Goal: Information Seeking & Learning: Learn about a topic

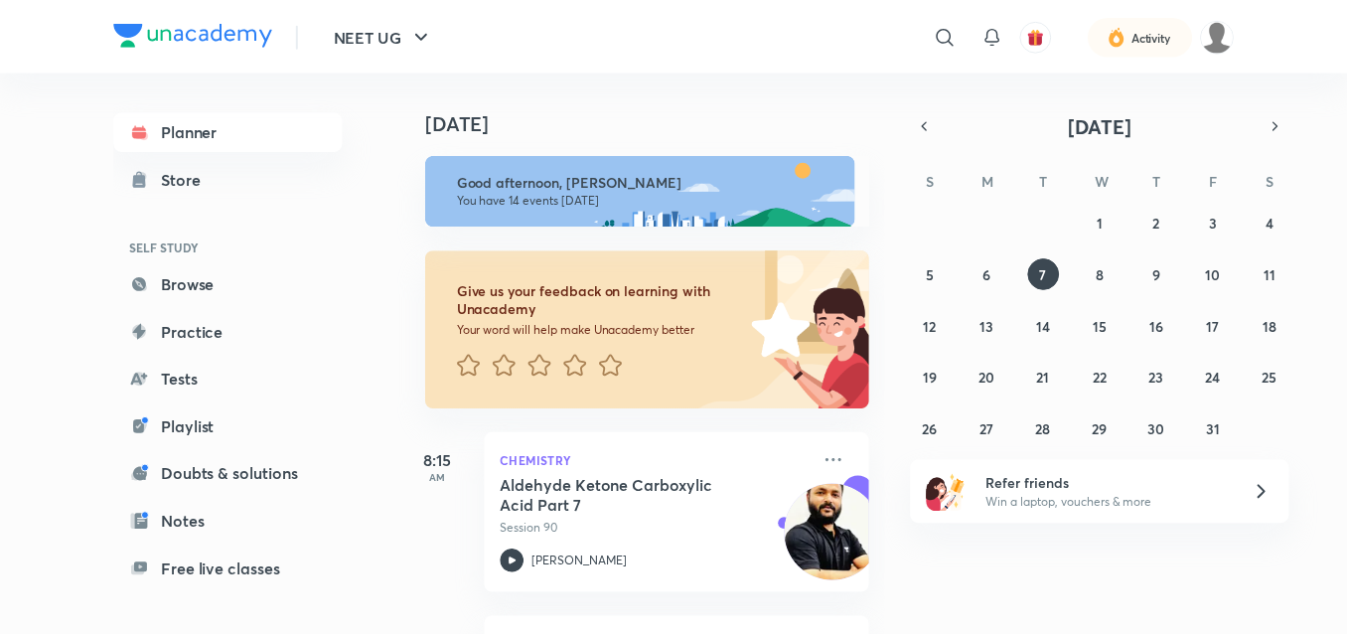
scroll to position [162, 0]
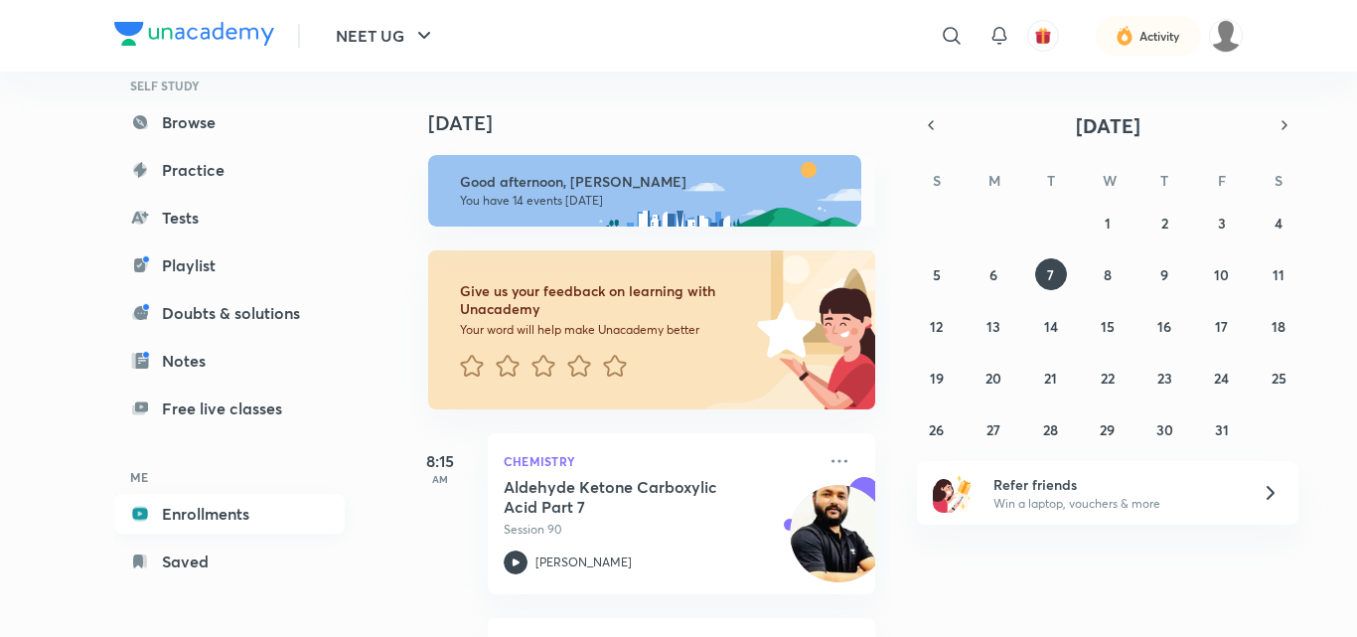
click at [201, 503] on link "Enrollments" at bounding box center [229, 514] width 230 height 40
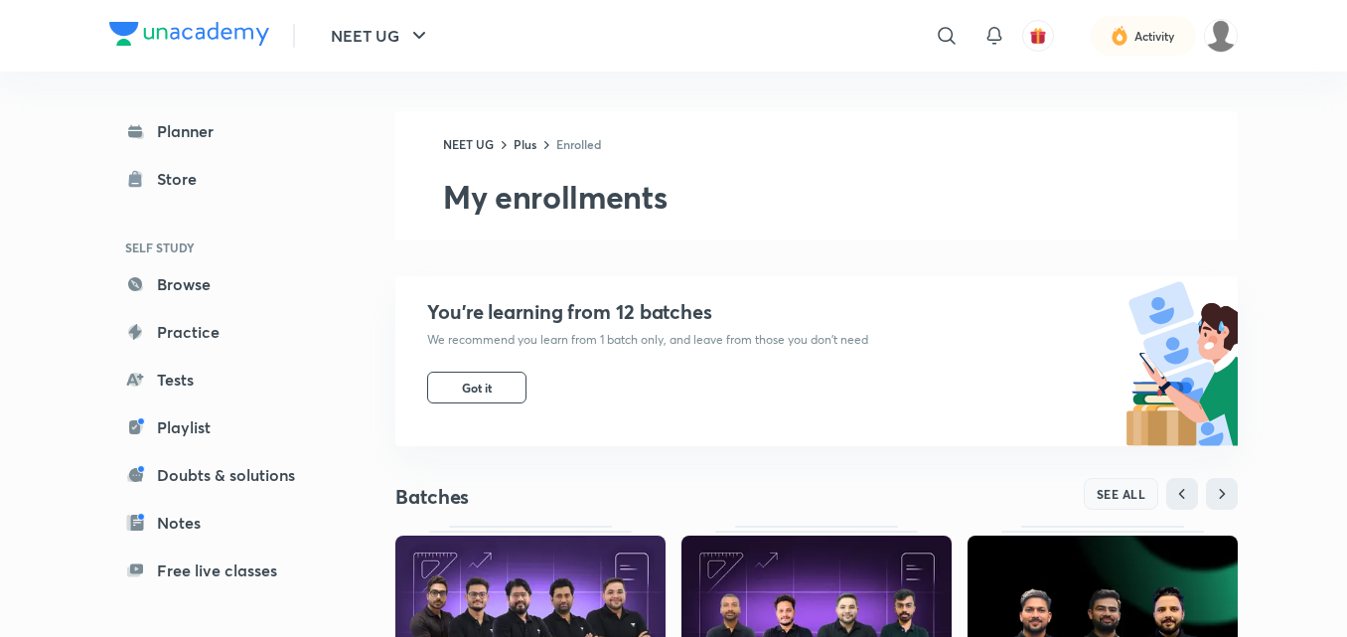
click at [1115, 479] on button "SEE ALL" at bounding box center [1121, 494] width 75 height 32
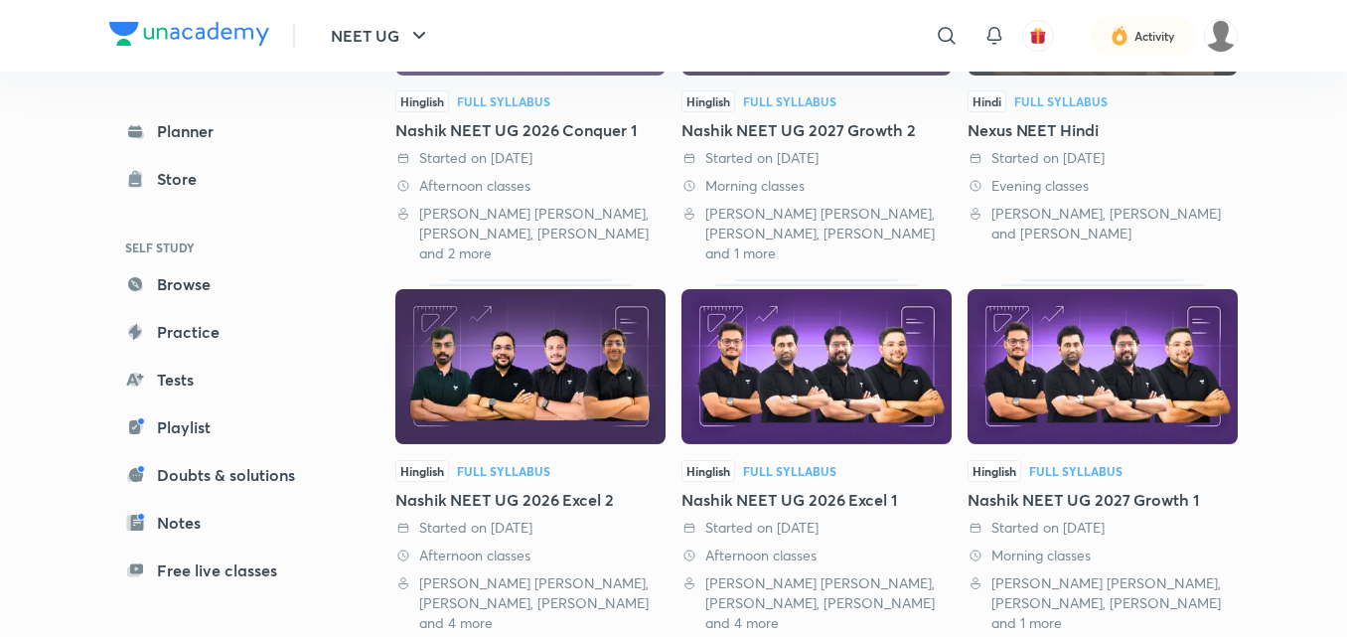
scroll to position [371, 0]
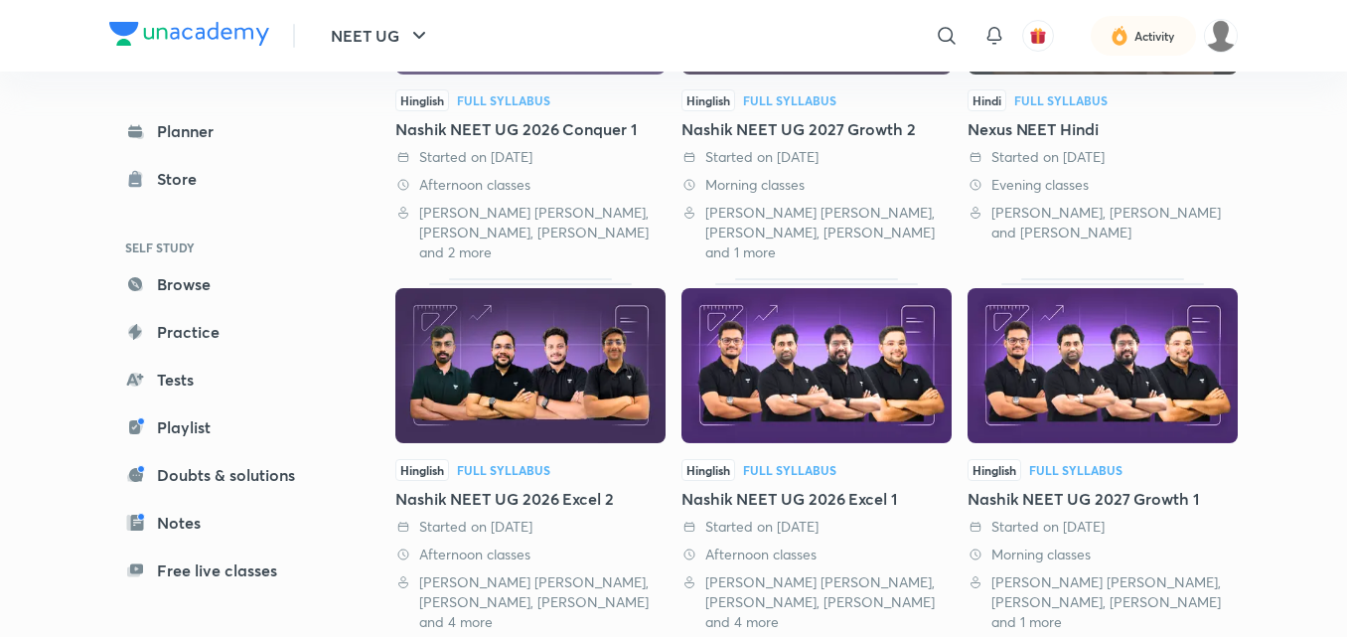
click at [1115, 403] on img at bounding box center [1103, 365] width 270 height 155
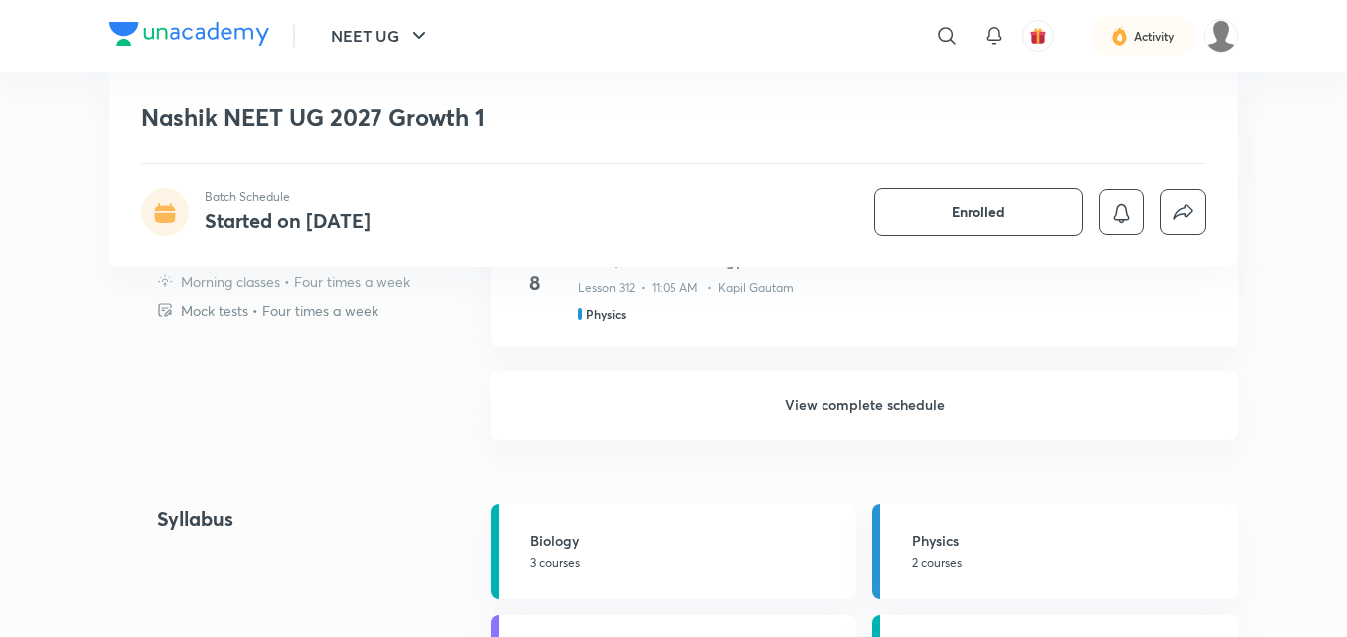
scroll to position [1457, 0]
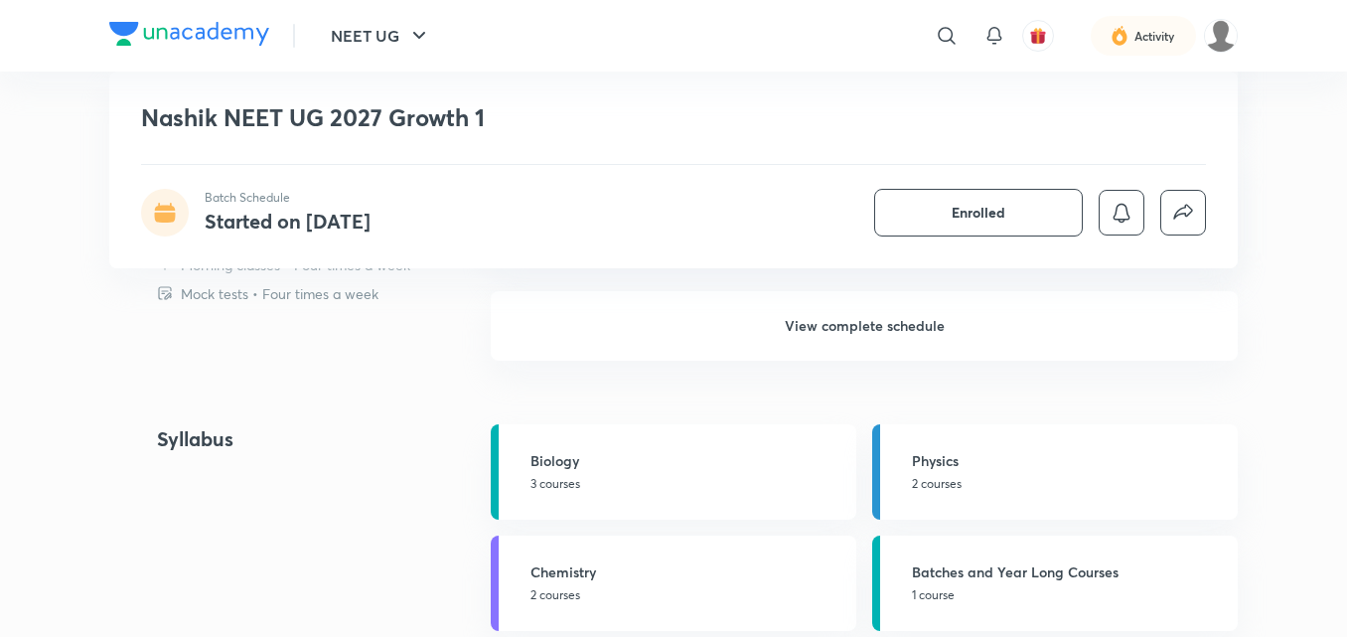
click at [926, 324] on h6 "View complete schedule" at bounding box center [864, 326] width 747 height 70
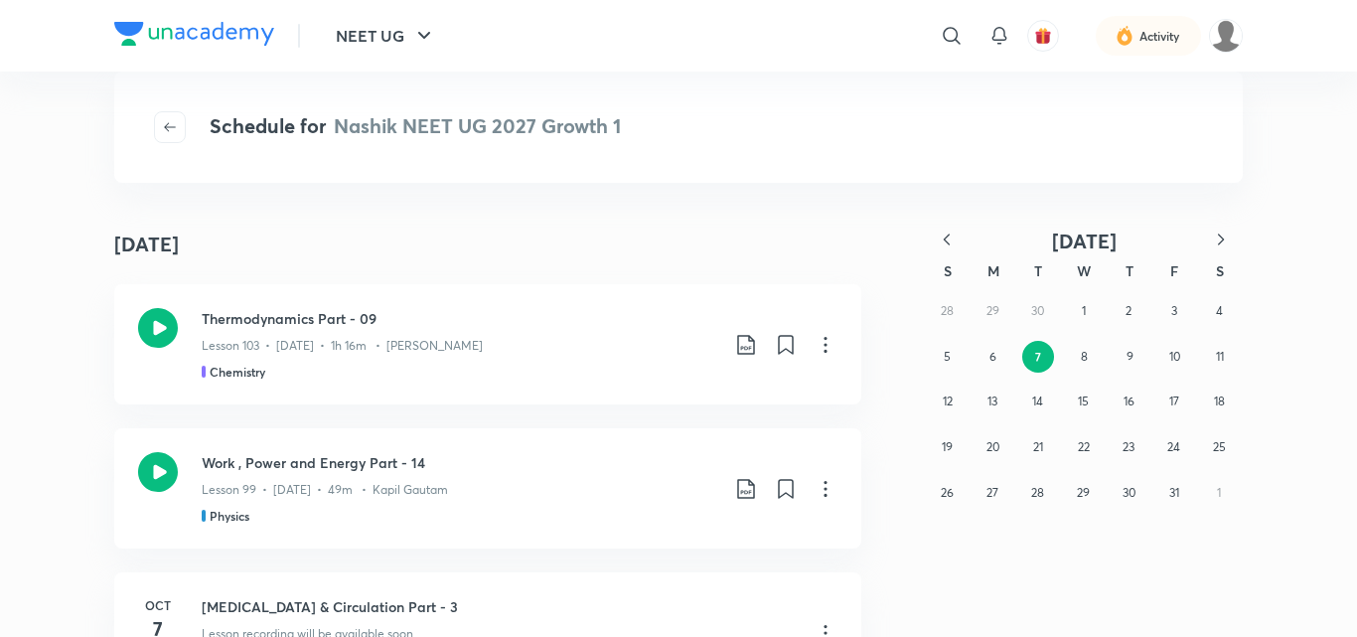
click at [952, 234] on icon "button" at bounding box center [947, 239] width 20 height 20
click at [951, 242] on icon "button" at bounding box center [947, 239] width 20 height 20
click at [996, 296] on button "2" at bounding box center [993, 311] width 32 height 32
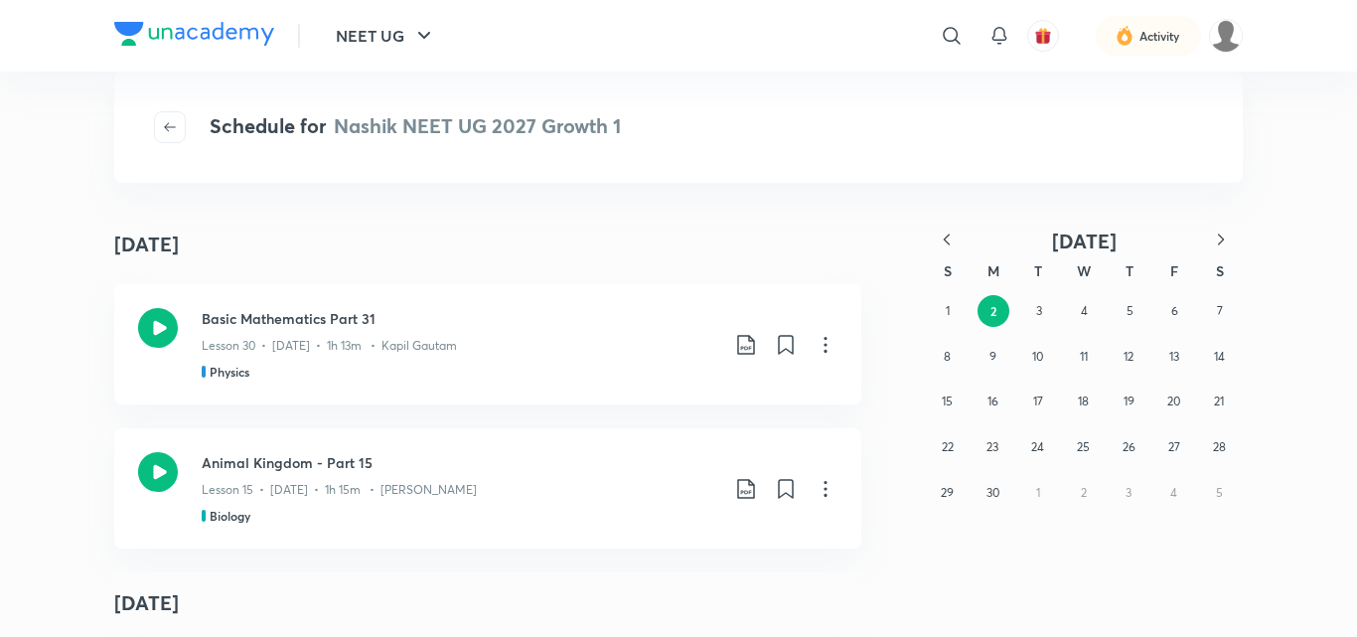
click at [945, 241] on icon "button" at bounding box center [947, 239] width 20 height 20
click at [1087, 442] on abbr "21" at bounding box center [1084, 446] width 10 height 15
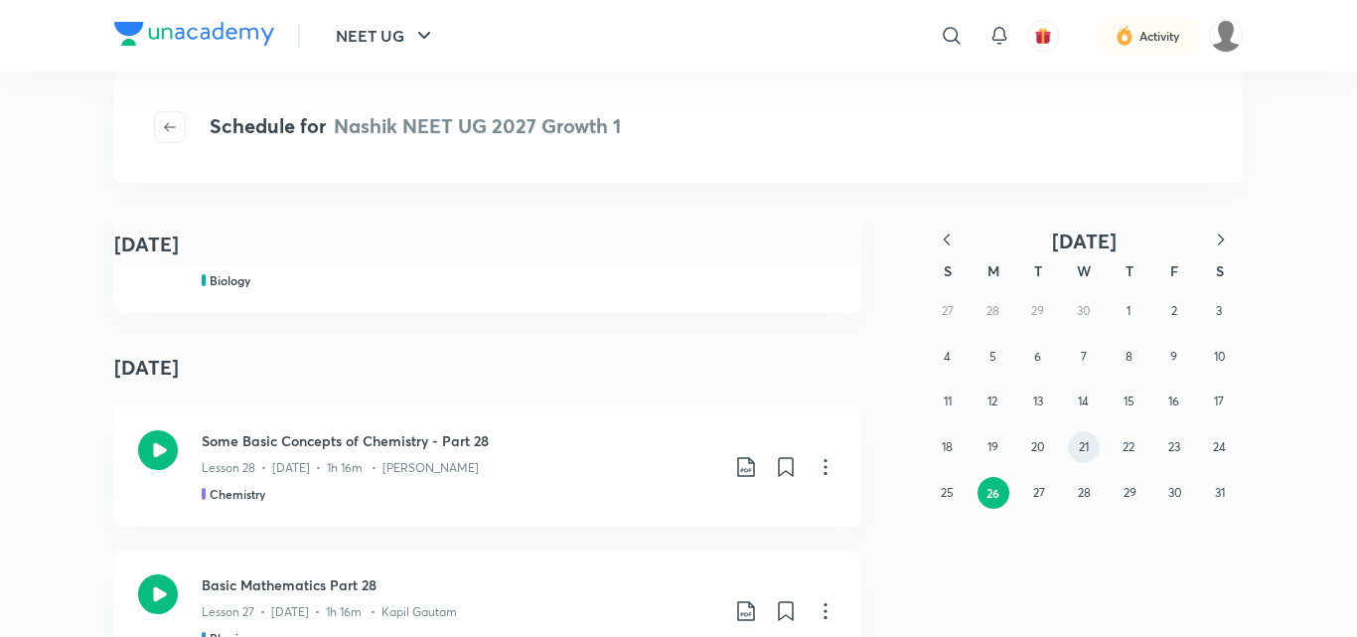
scroll to position [1435, 0]
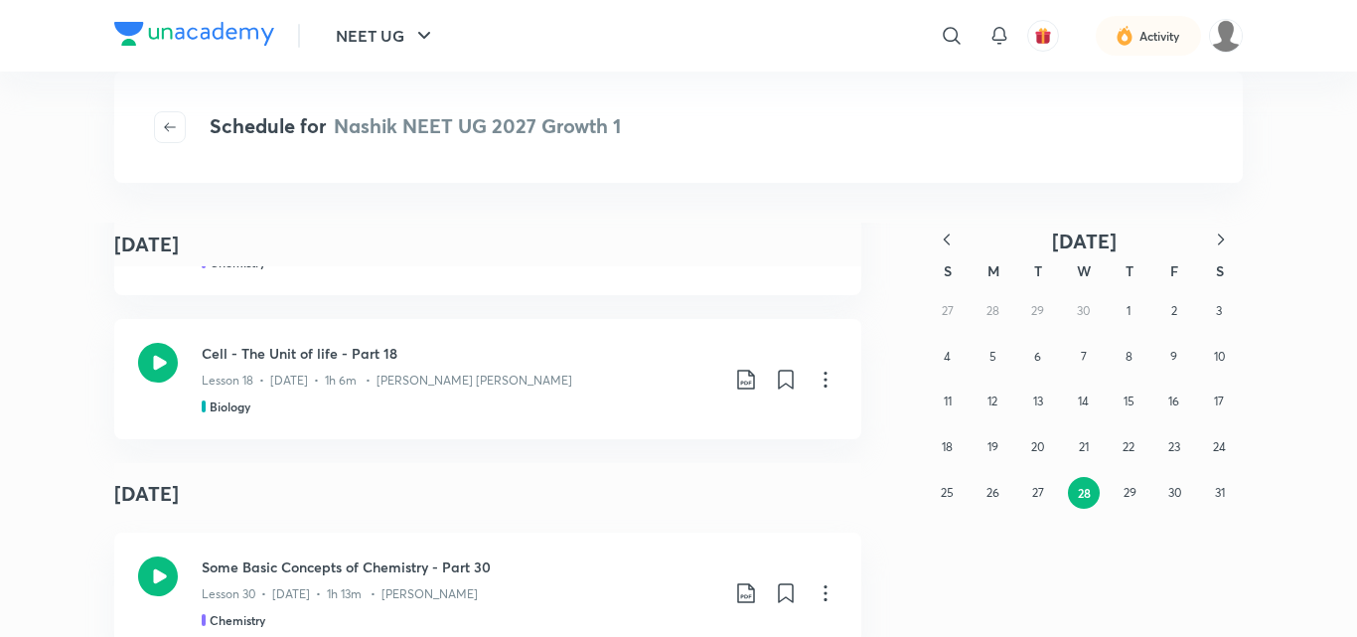
click at [563, 463] on h4 "[DATE]" at bounding box center [487, 494] width 747 height 62
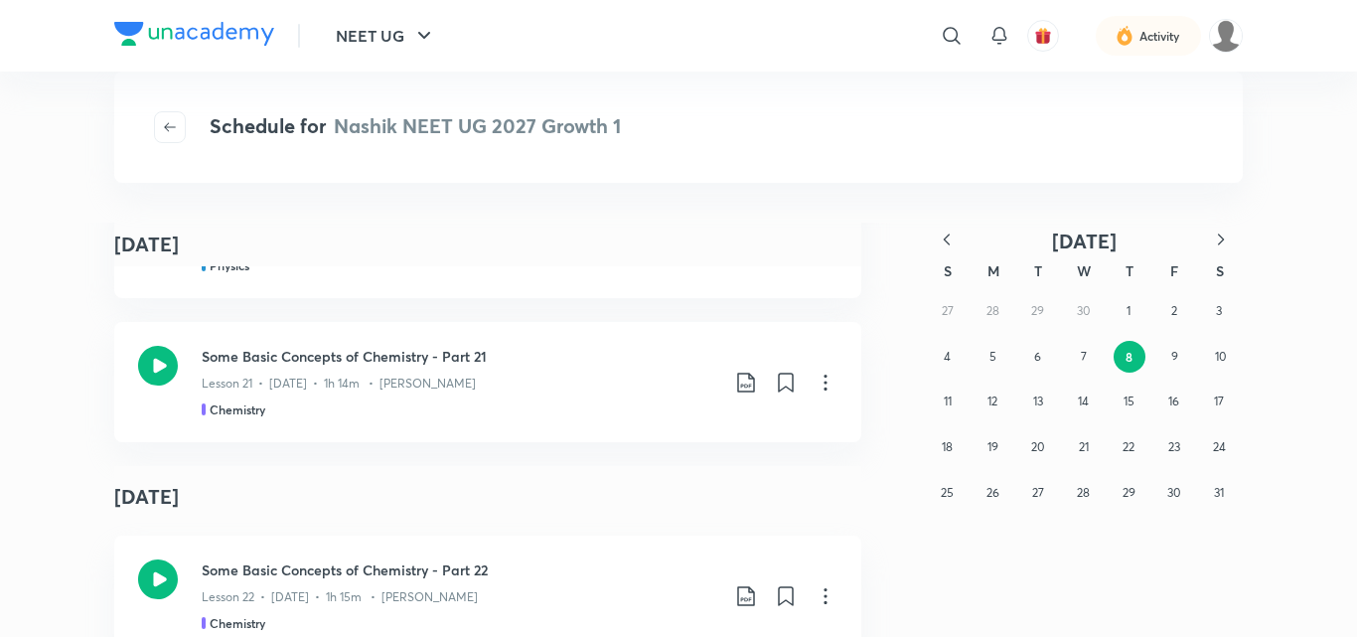
scroll to position [0, 0]
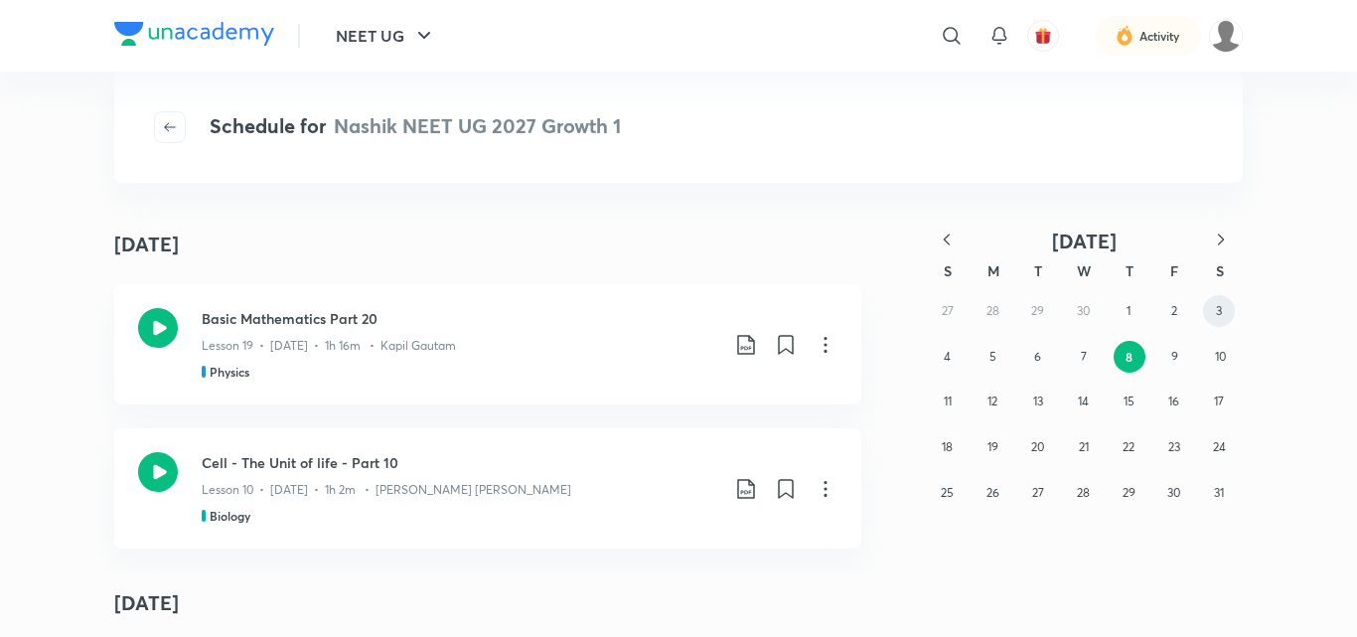
click at [1219, 307] on abbr "3" at bounding box center [1219, 310] width 6 height 15
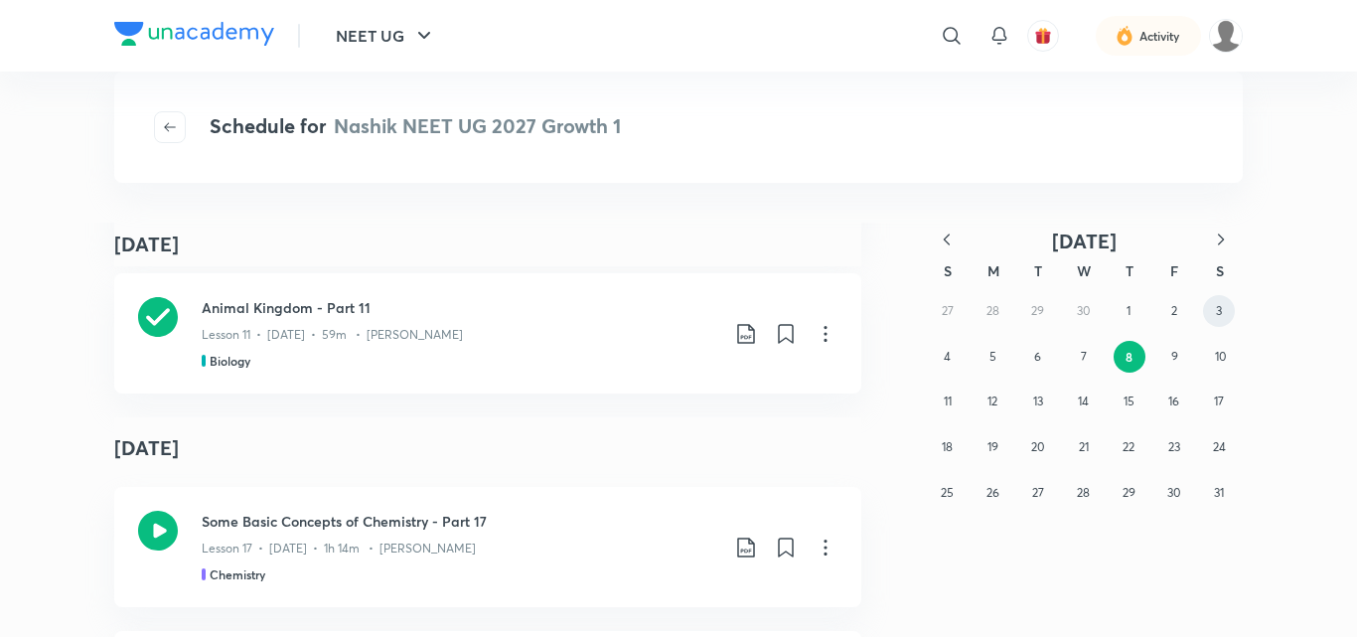
scroll to position [12715, 0]
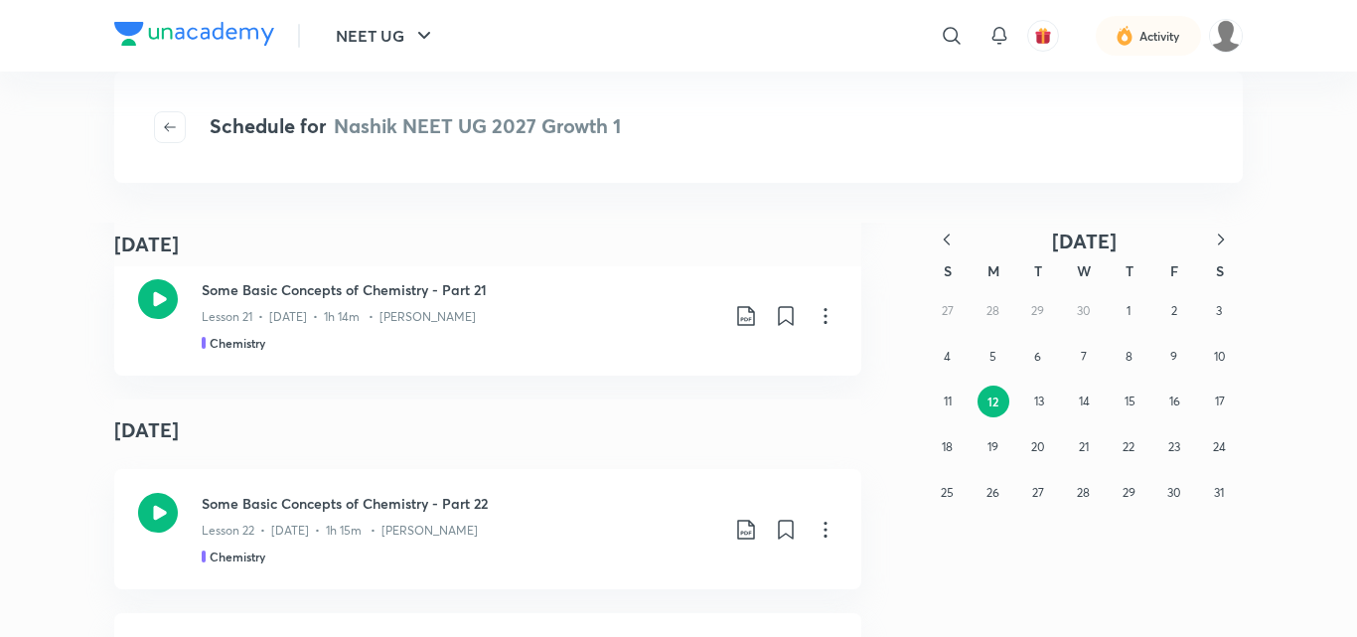
click at [390, 469] on div "Some Basic Concepts of Chemistry - Part 22 Lesson 22 • May 13 • 1h 15m • Pranav…" at bounding box center [487, 529] width 747 height 120
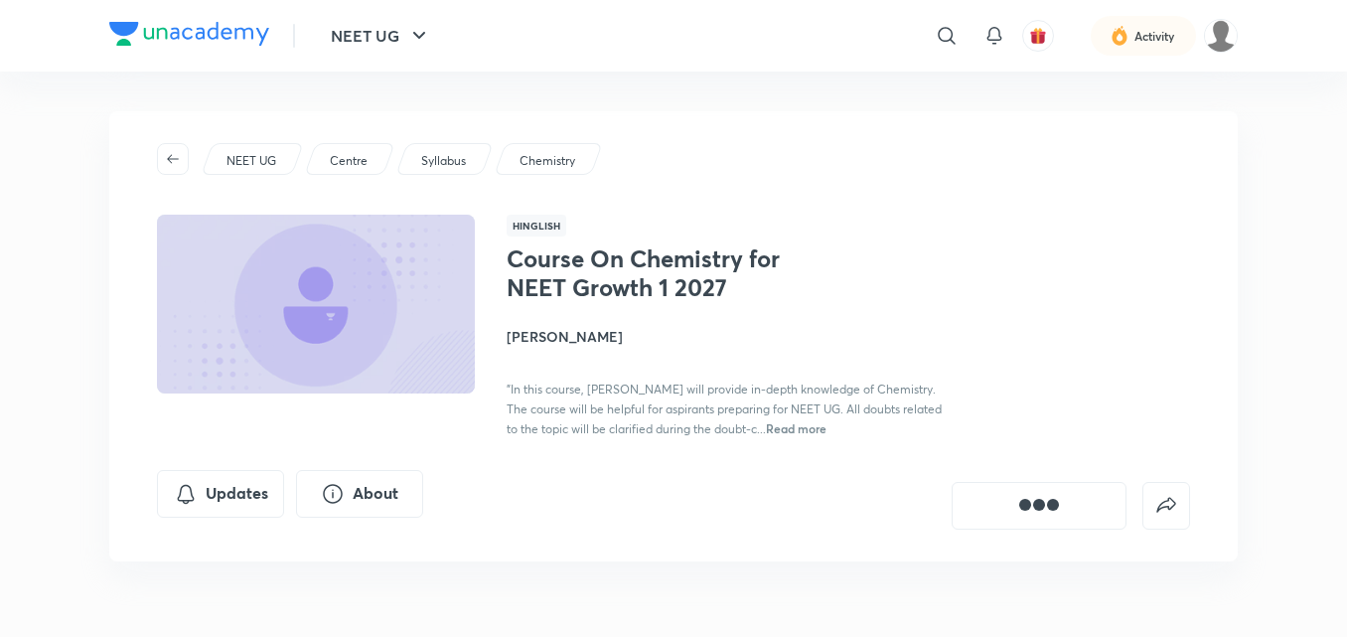
click at [232, 581] on div "Course On Chemistry for NEET Growth 1 2027 Get subscription NEET UG Centre Syll…" at bounding box center [673, 360] width 1129 height 498
click at [168, 169] on button "button" at bounding box center [173, 159] width 32 height 32
click at [169, 169] on button "button" at bounding box center [173, 159] width 32 height 32
click at [174, 154] on icon "button" at bounding box center [173, 159] width 16 height 16
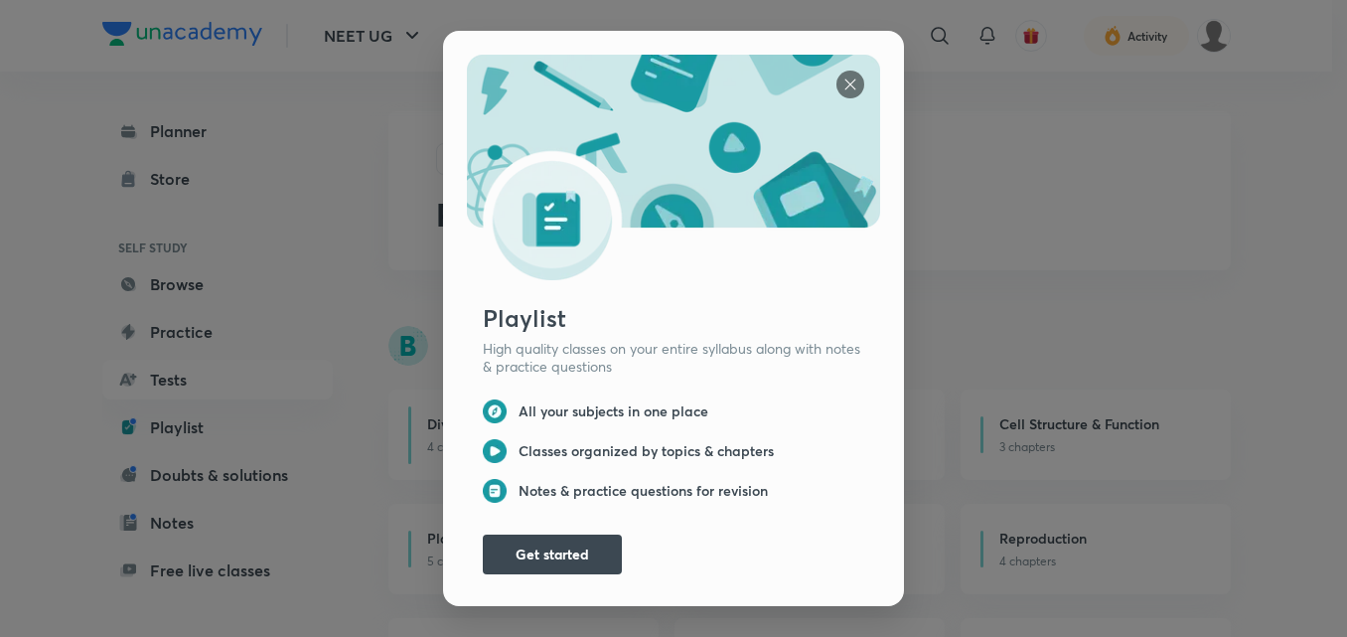
click at [848, 74] on img at bounding box center [850, 85] width 28 height 28
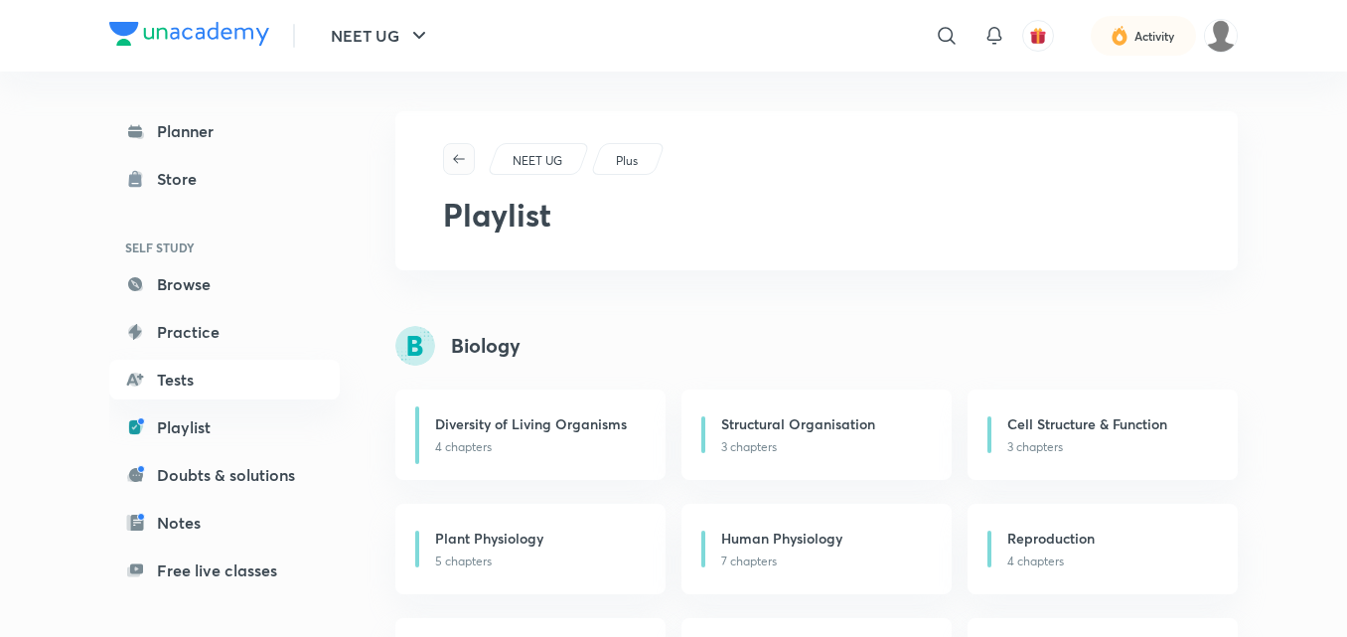
click at [463, 153] on icon "button" at bounding box center [459, 159] width 16 height 16
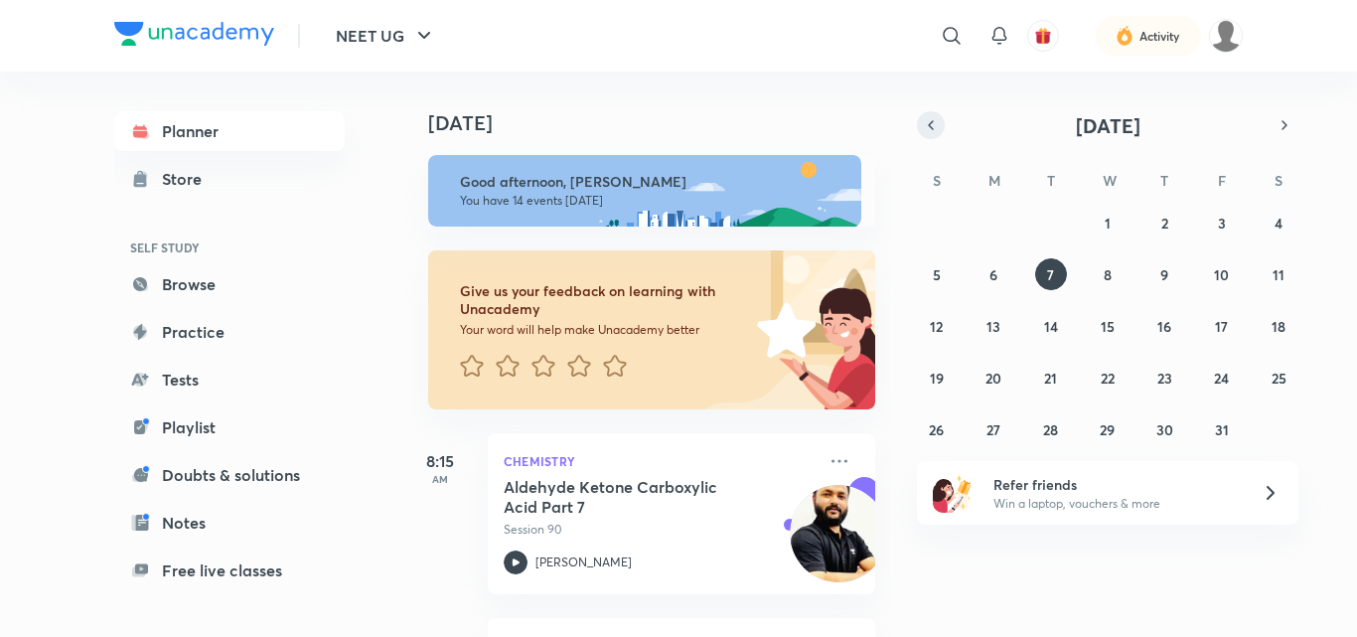
click at [931, 125] on icon "button" at bounding box center [931, 125] width 16 height 18
click at [930, 126] on icon "button" at bounding box center [931, 125] width 4 height 8
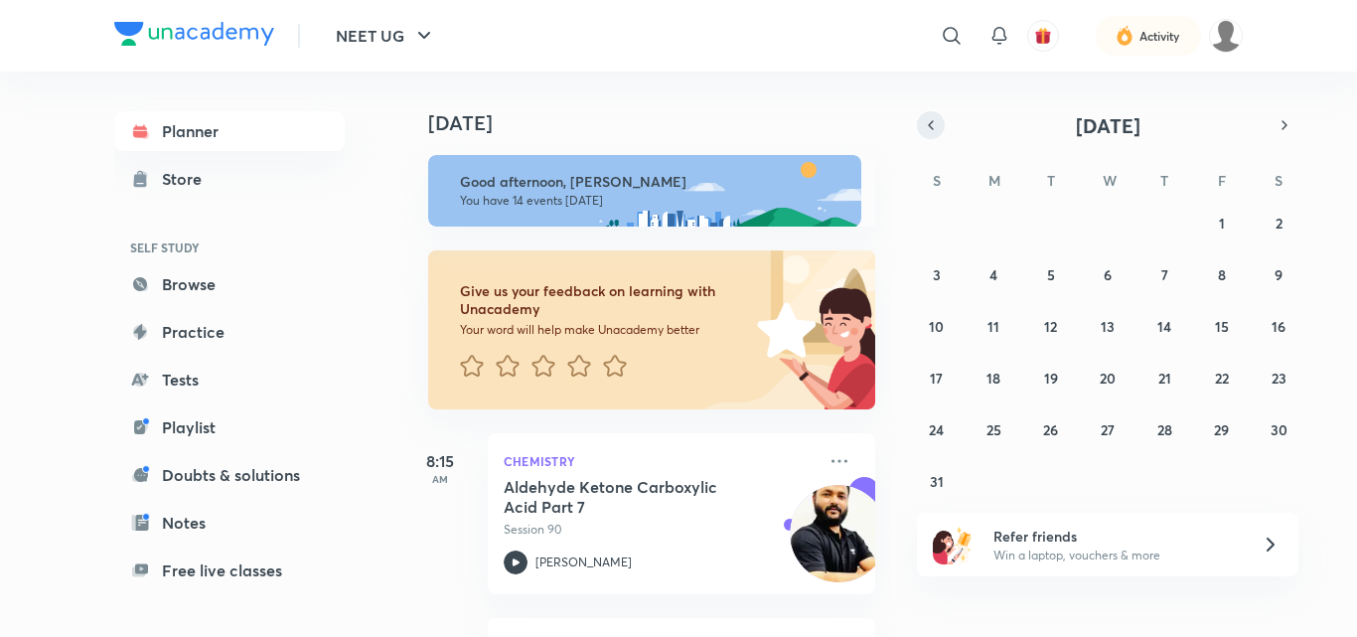
click at [930, 126] on icon "button" at bounding box center [931, 125] width 4 height 8
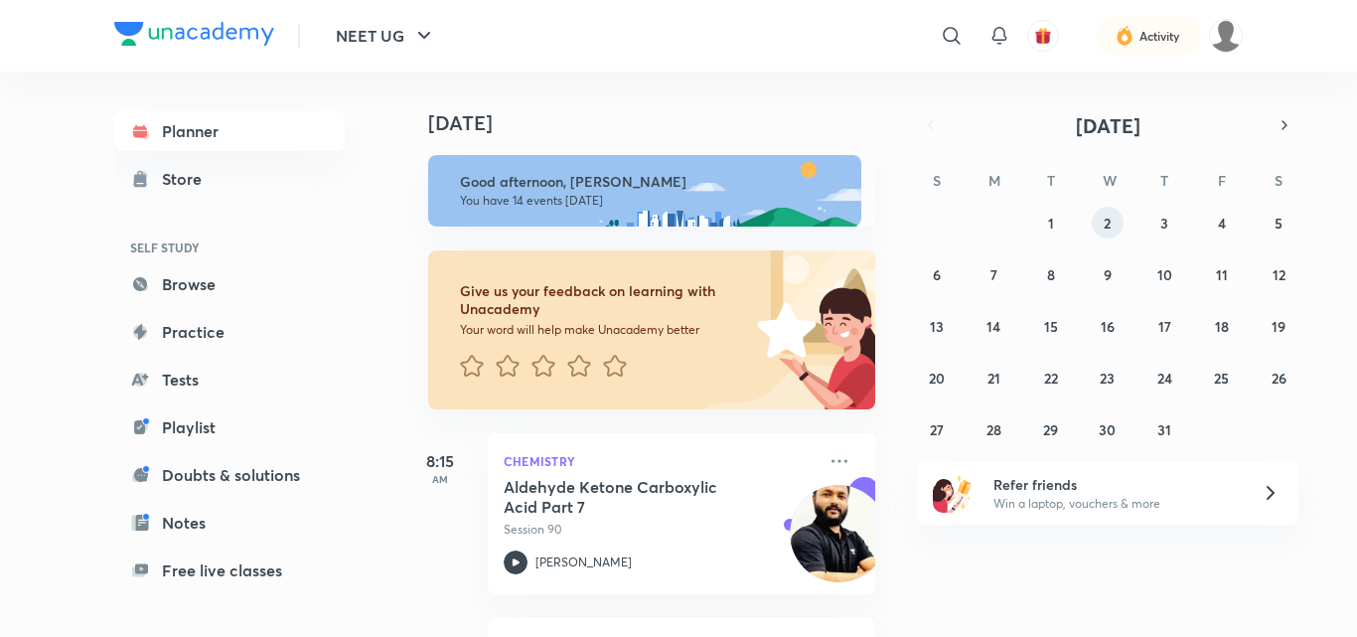
click at [1112, 217] on button "2" at bounding box center [1108, 223] width 32 height 32
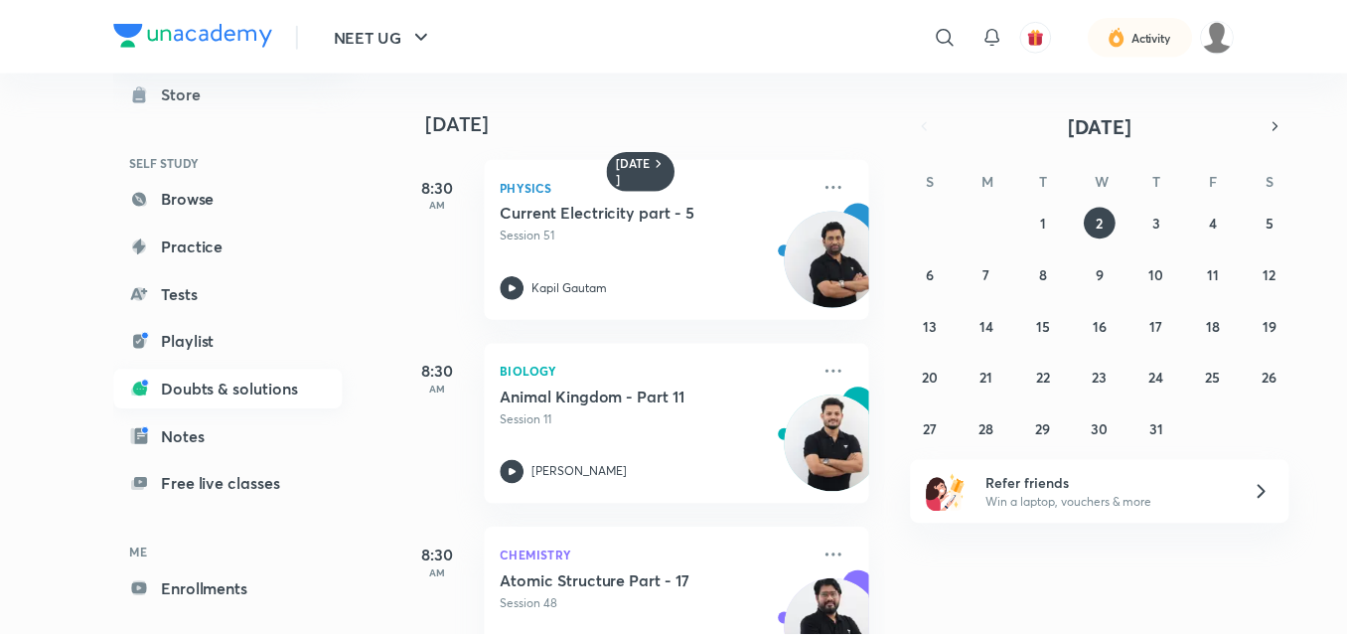
scroll to position [162, 0]
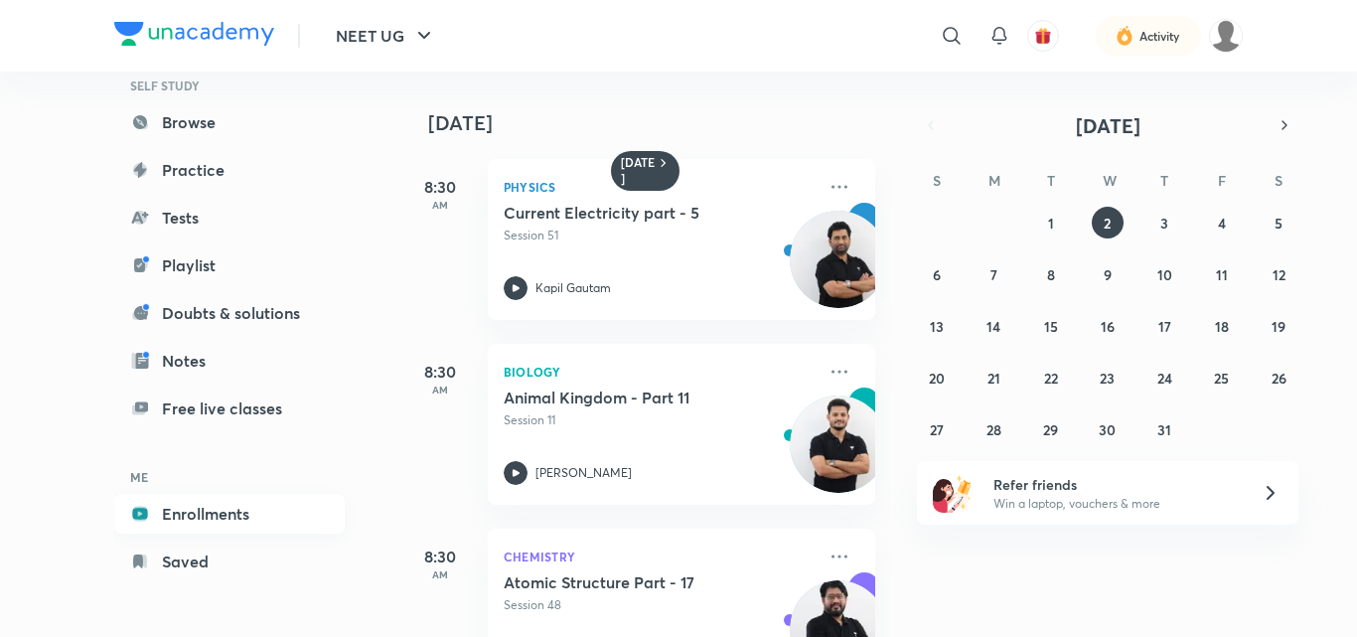
click at [155, 519] on link "Enrollments" at bounding box center [229, 514] width 230 height 40
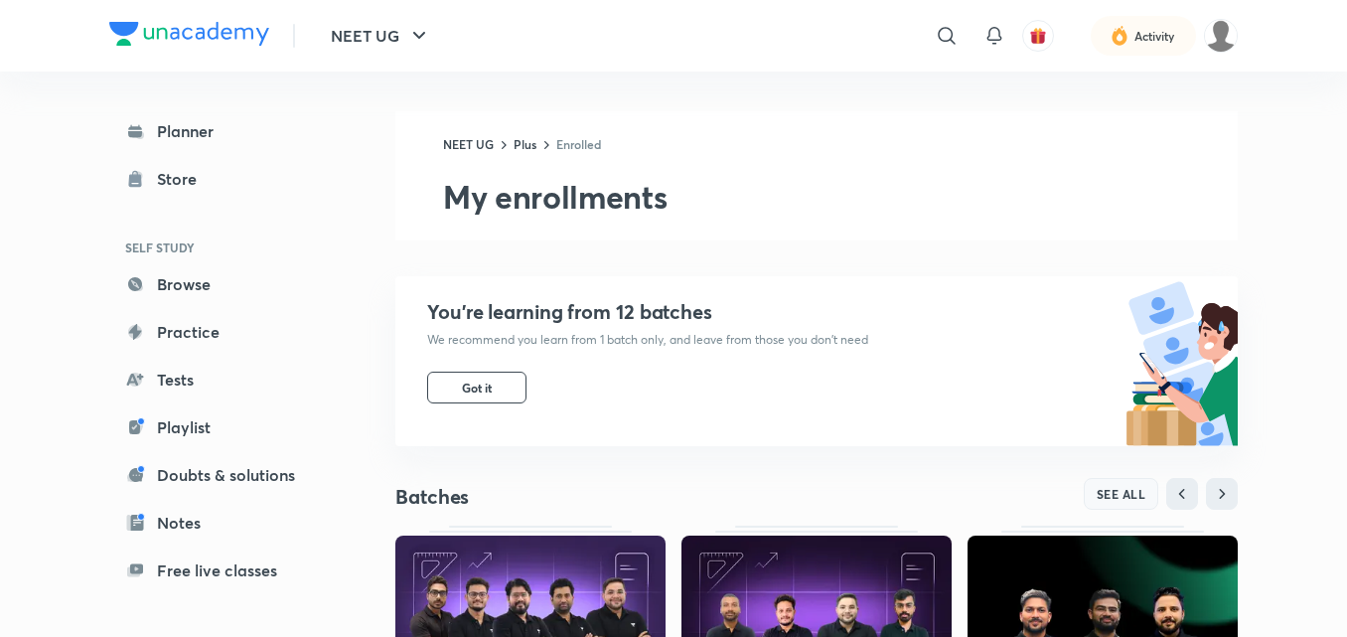
click at [1103, 487] on span "SEE ALL" at bounding box center [1122, 494] width 50 height 14
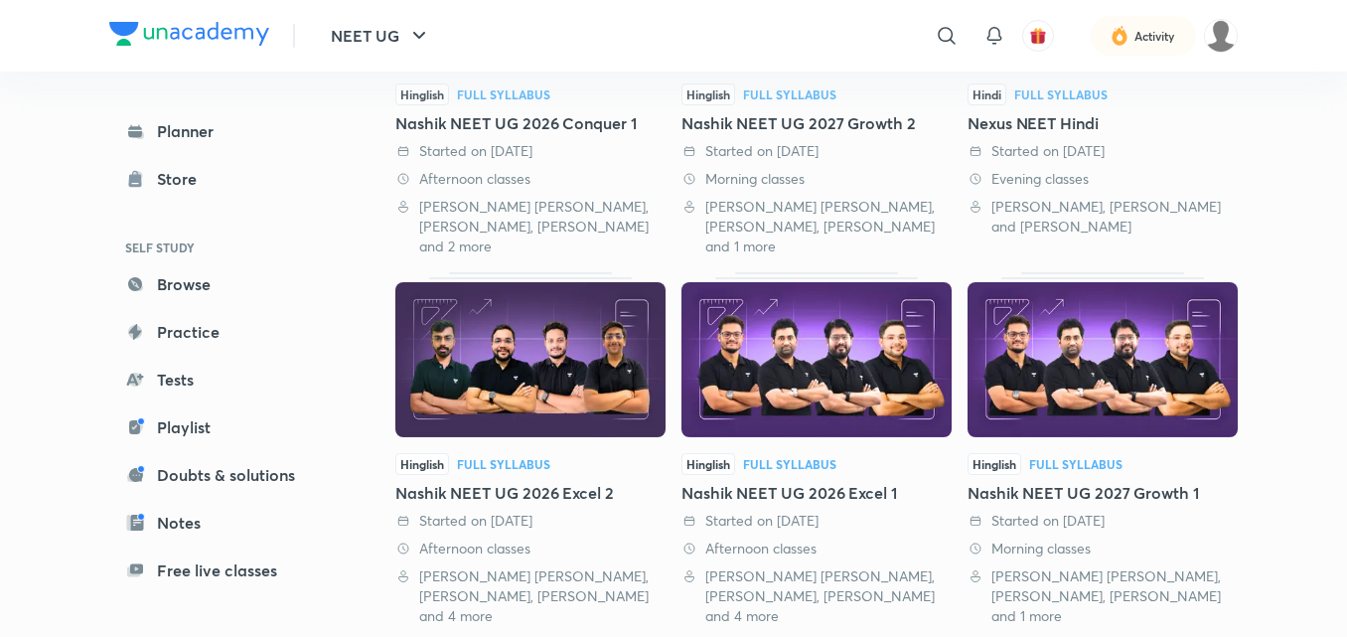
scroll to position [390, 0]
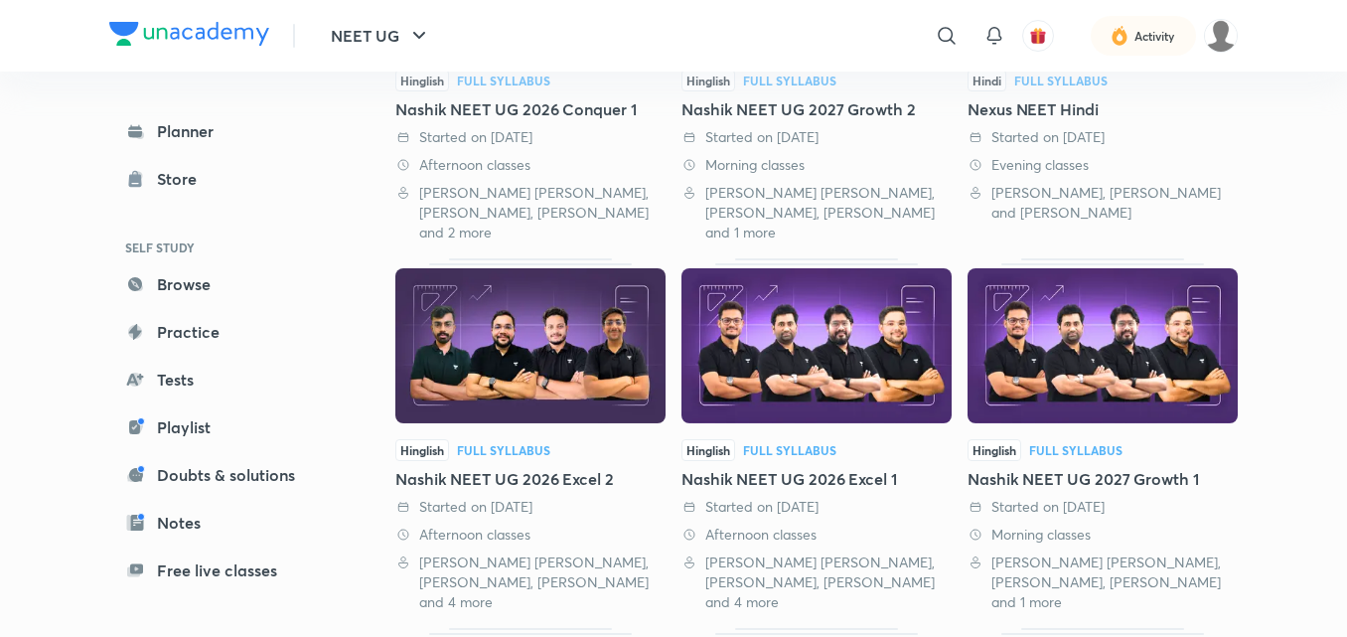
click at [1224, 293] on img at bounding box center [1103, 345] width 270 height 155
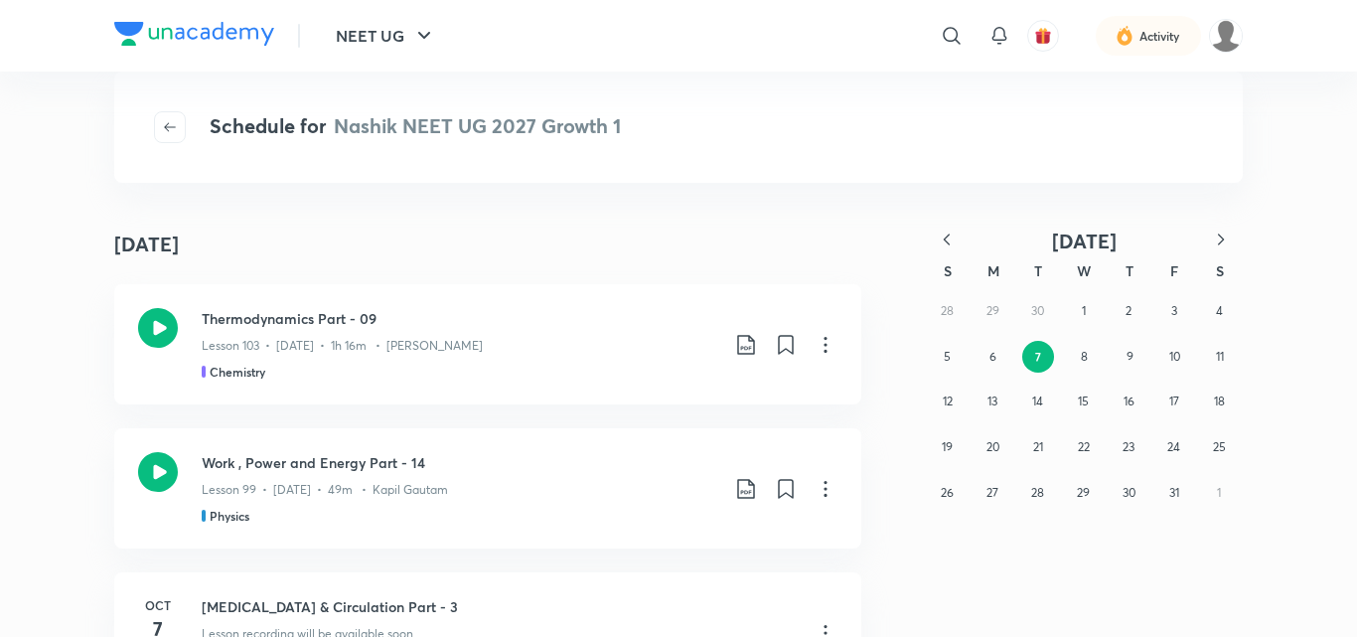
click at [951, 231] on icon "button" at bounding box center [947, 239] width 20 height 20
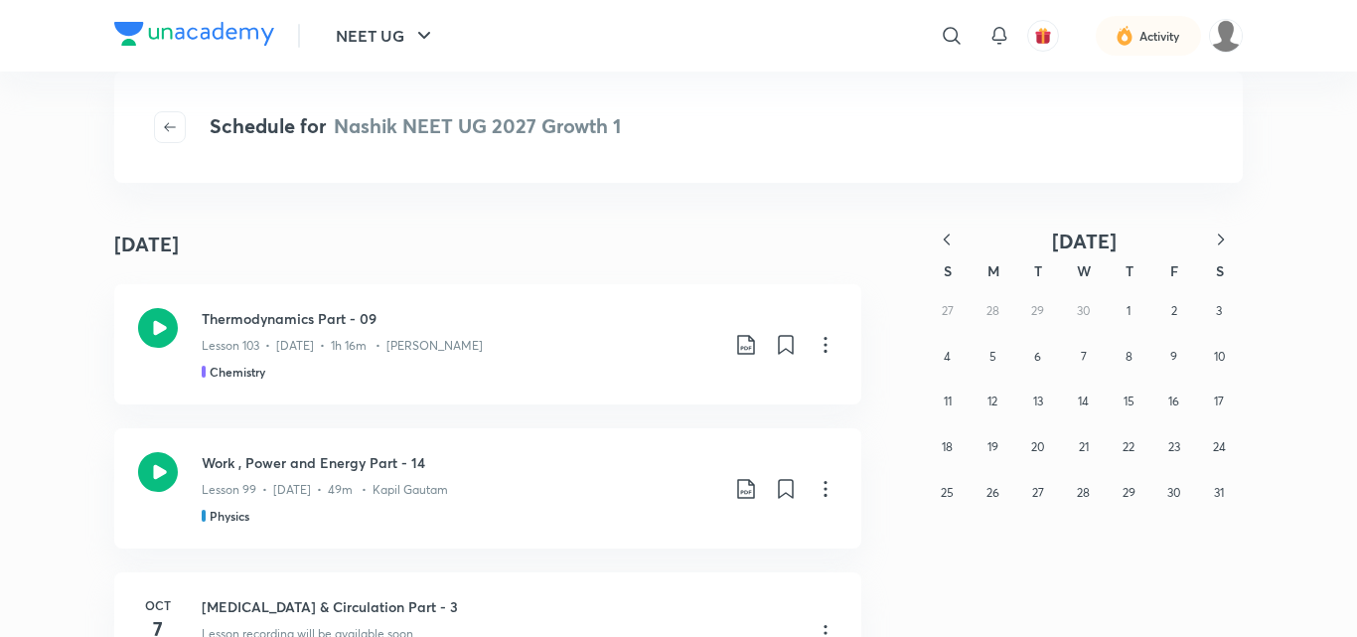
click at [951, 231] on icon "button" at bounding box center [947, 239] width 20 height 20
click at [1048, 354] on button "8" at bounding box center [1038, 357] width 32 height 32
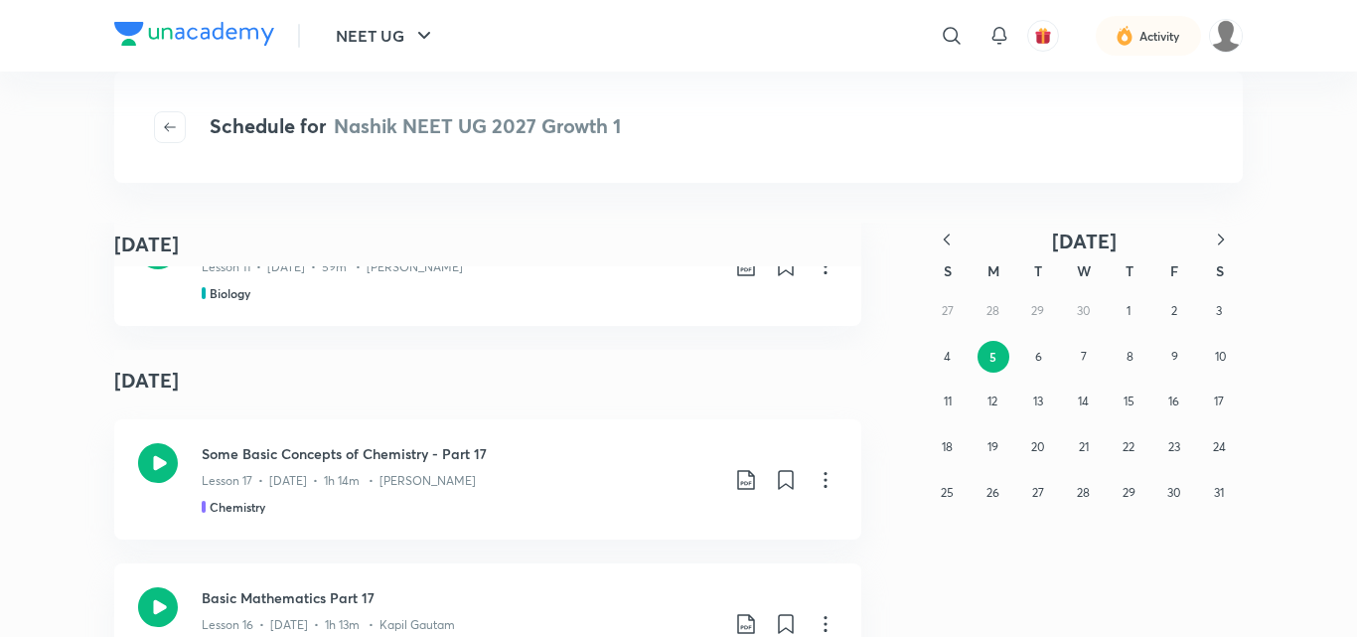
scroll to position [26303, 0]
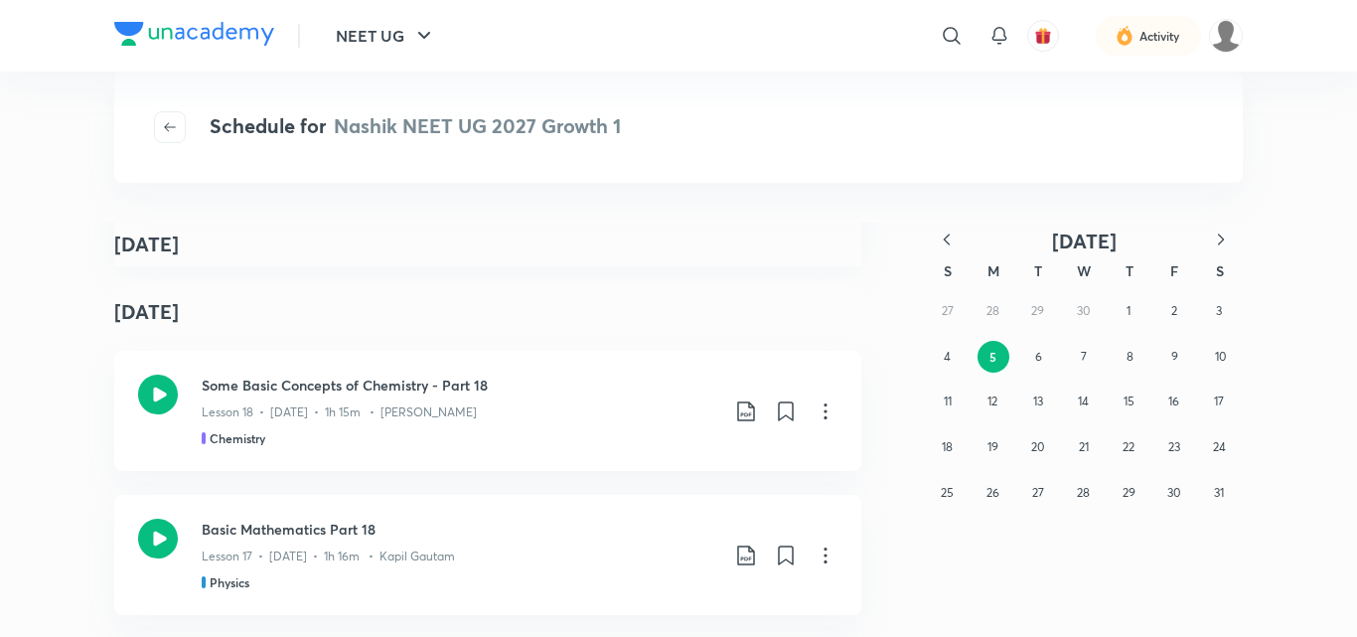
click at [1221, 237] on icon "button" at bounding box center [1221, 238] width 6 height 11
click at [1225, 240] on icon "button" at bounding box center [1221, 239] width 20 height 20
click at [1220, 236] on icon "button" at bounding box center [1221, 238] width 6 height 11
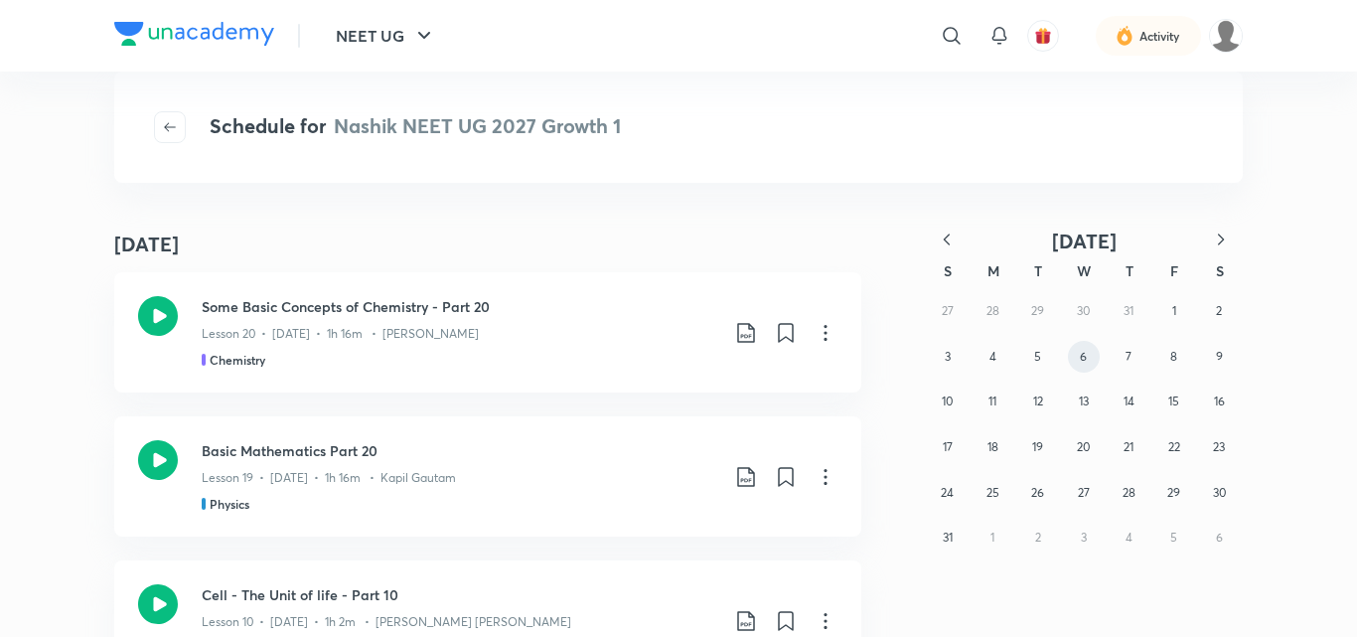
click at [1075, 355] on button "6" at bounding box center [1084, 357] width 32 height 32
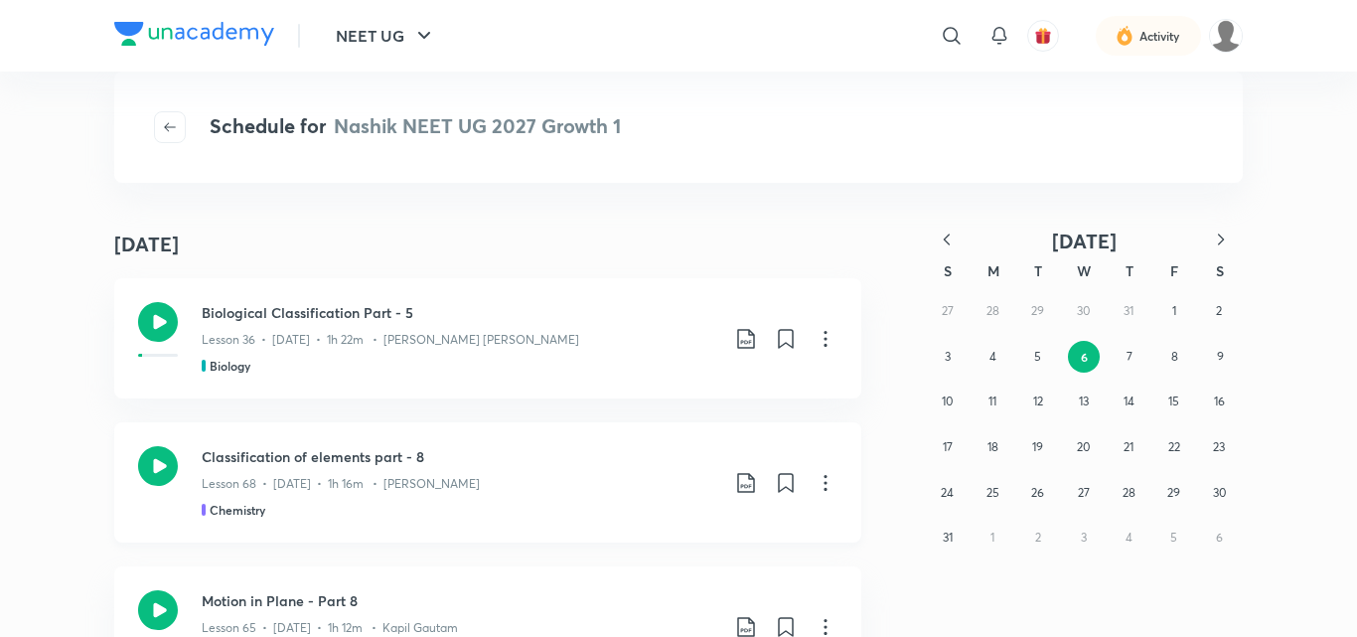
scroll to position [7, 0]
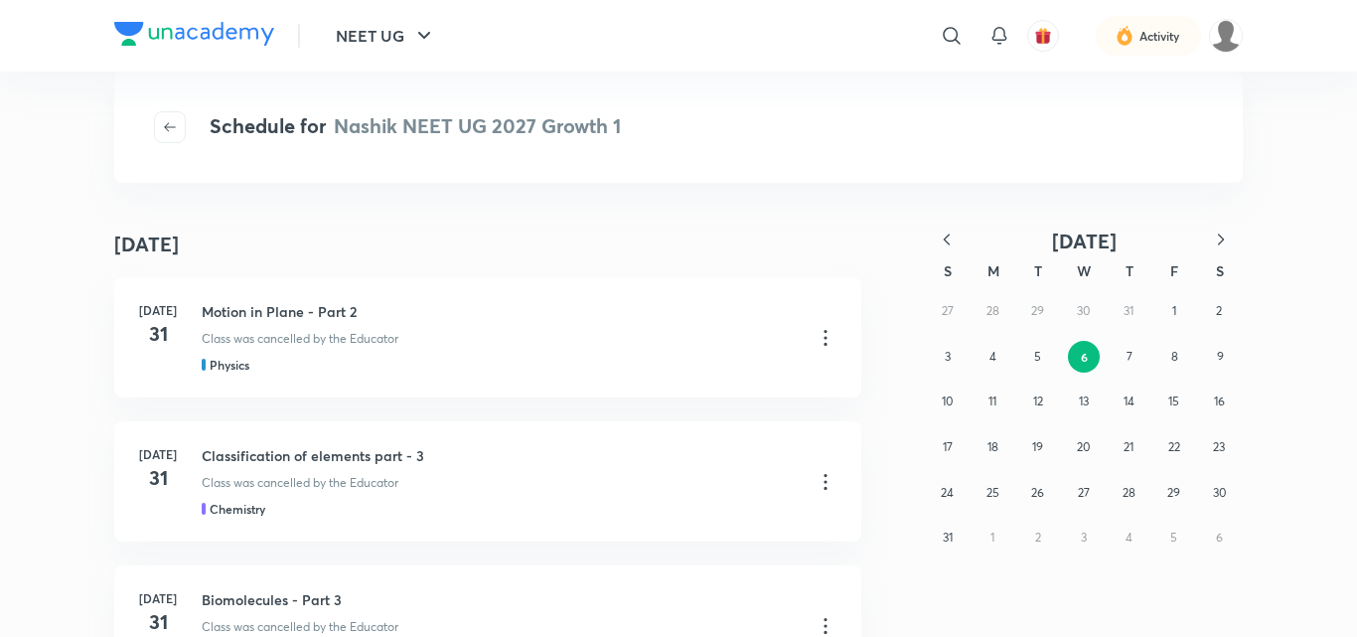
click at [948, 238] on icon "button" at bounding box center [947, 239] width 20 height 20
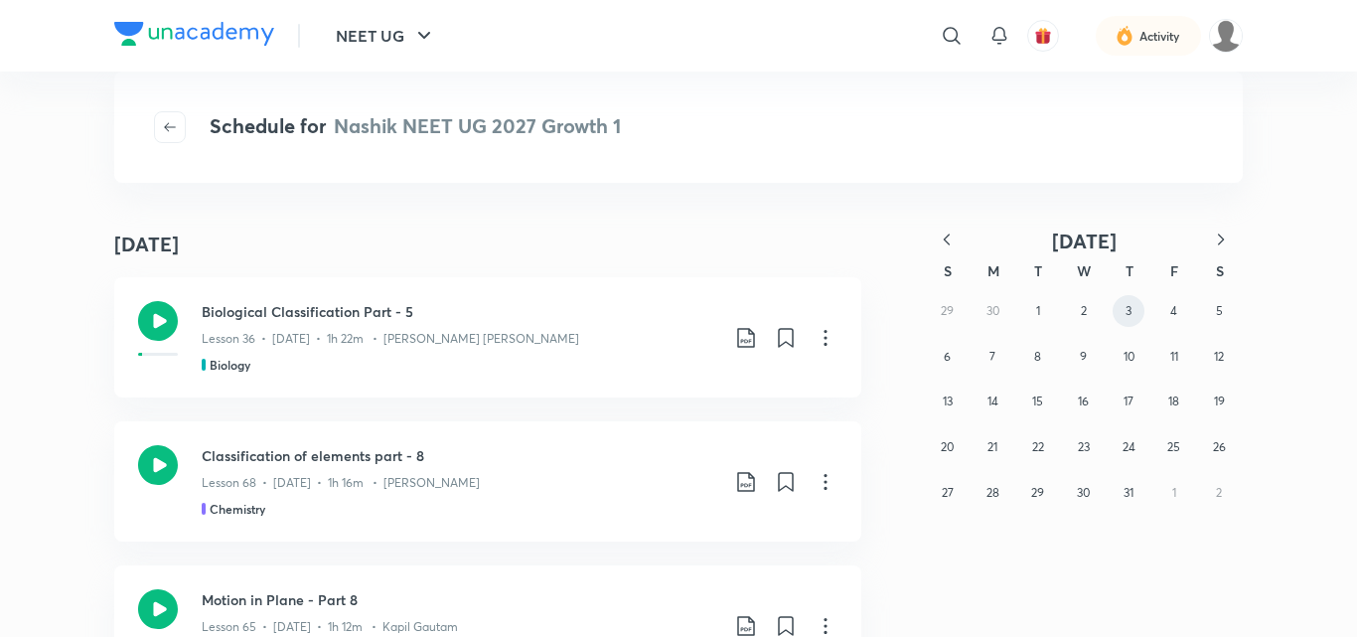
click at [1130, 309] on abbr "3" at bounding box center [1129, 310] width 6 height 15
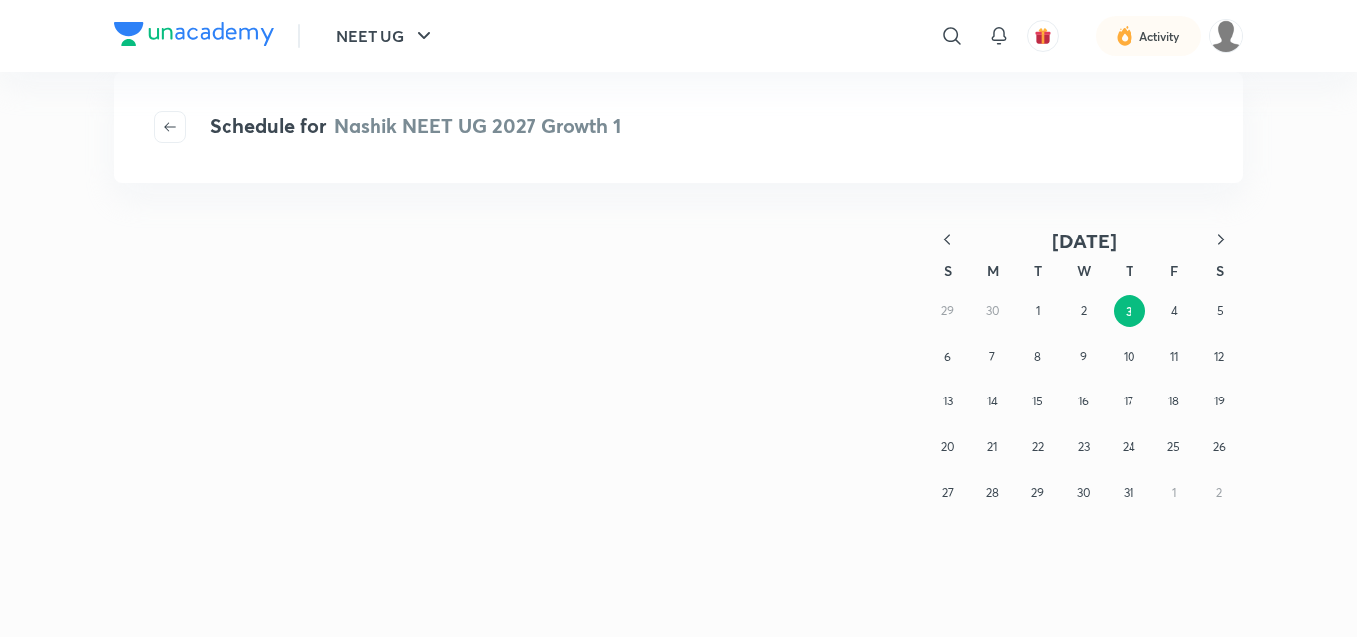
scroll to position [0, 0]
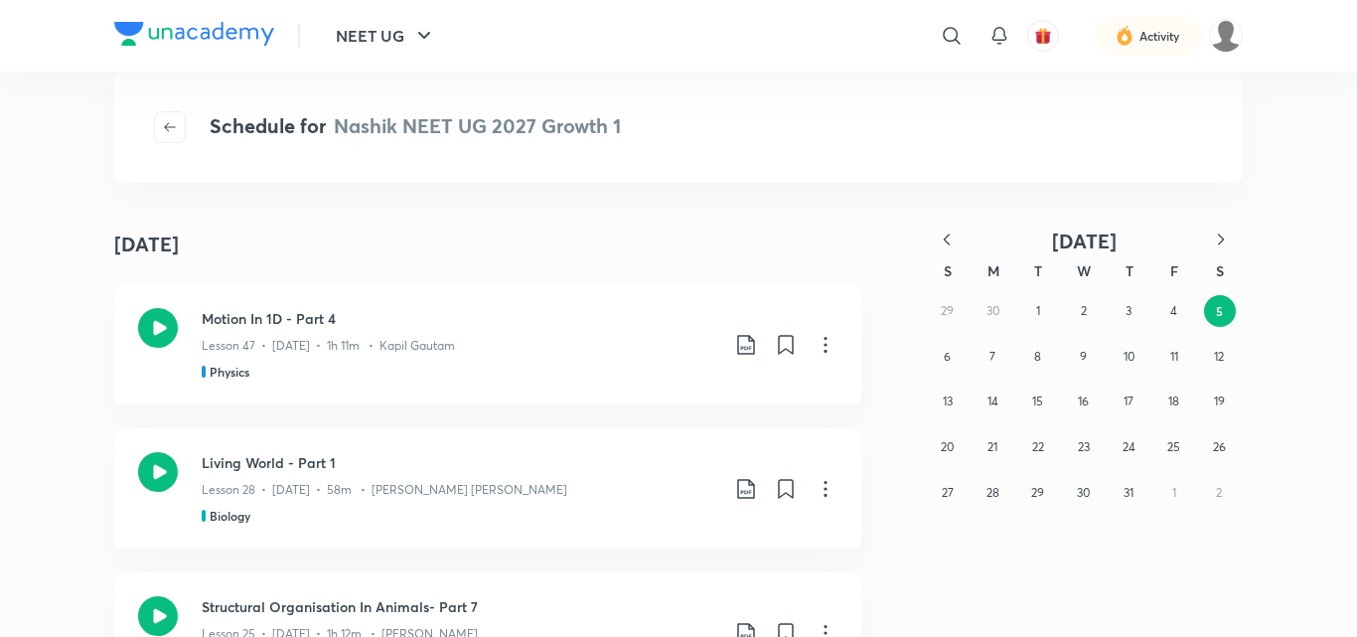
click at [943, 234] on icon "button" at bounding box center [947, 239] width 20 height 20
click at [1042, 343] on button "10" at bounding box center [1038, 357] width 32 height 32
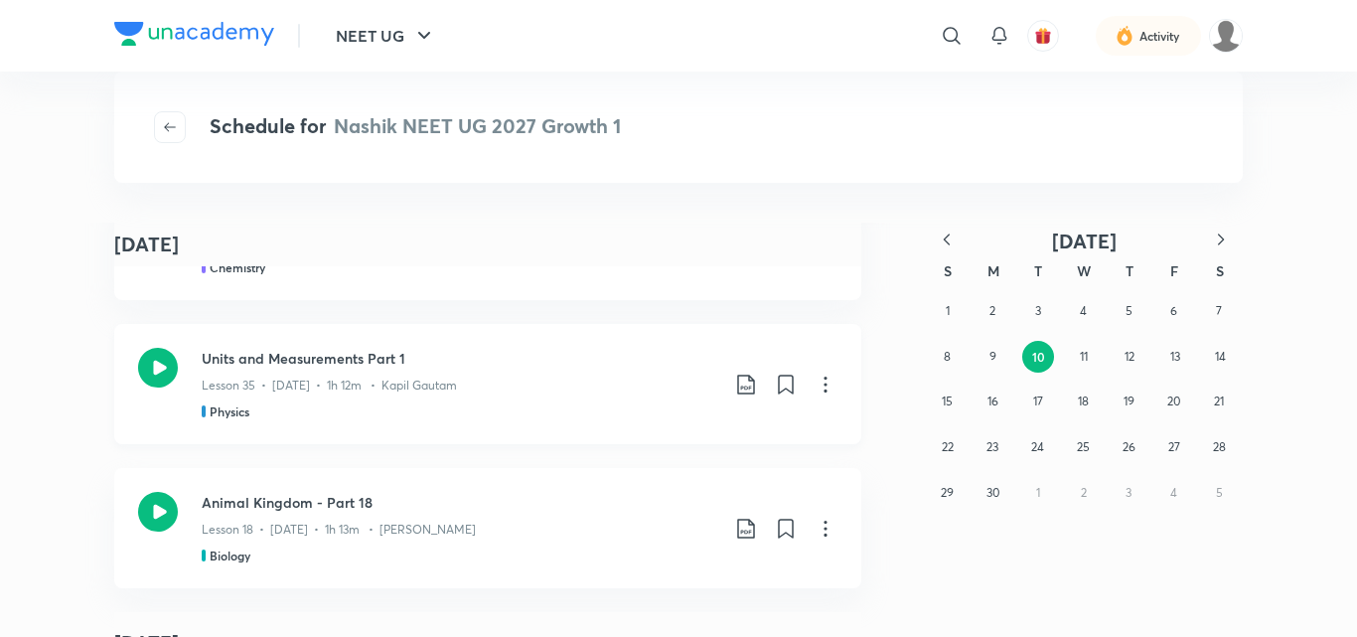
scroll to position [139, 0]
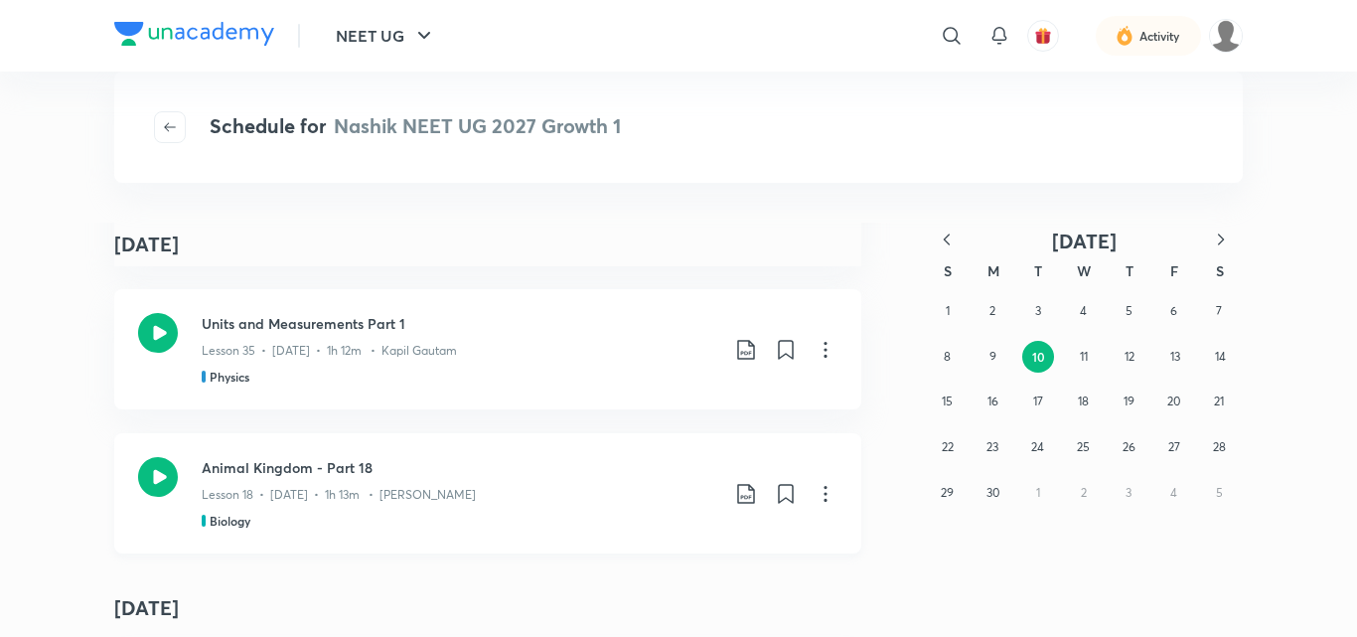
click at [154, 474] on icon at bounding box center [158, 477] width 40 height 40
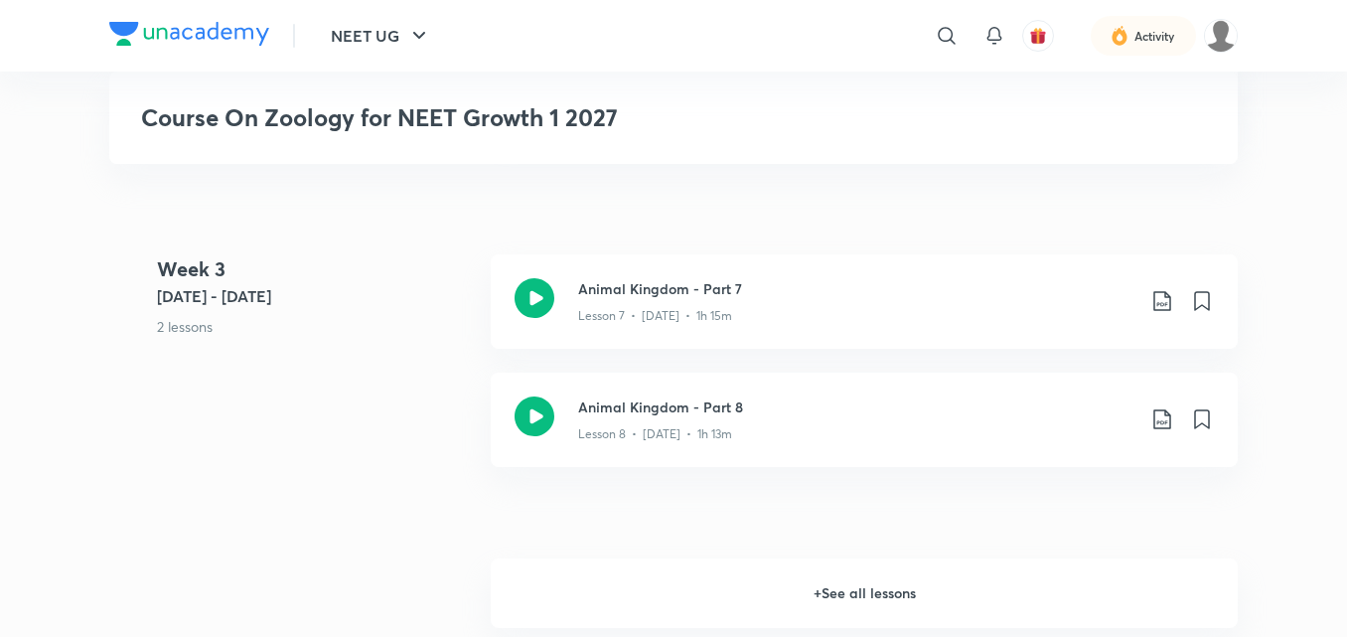
scroll to position [1702, 0]
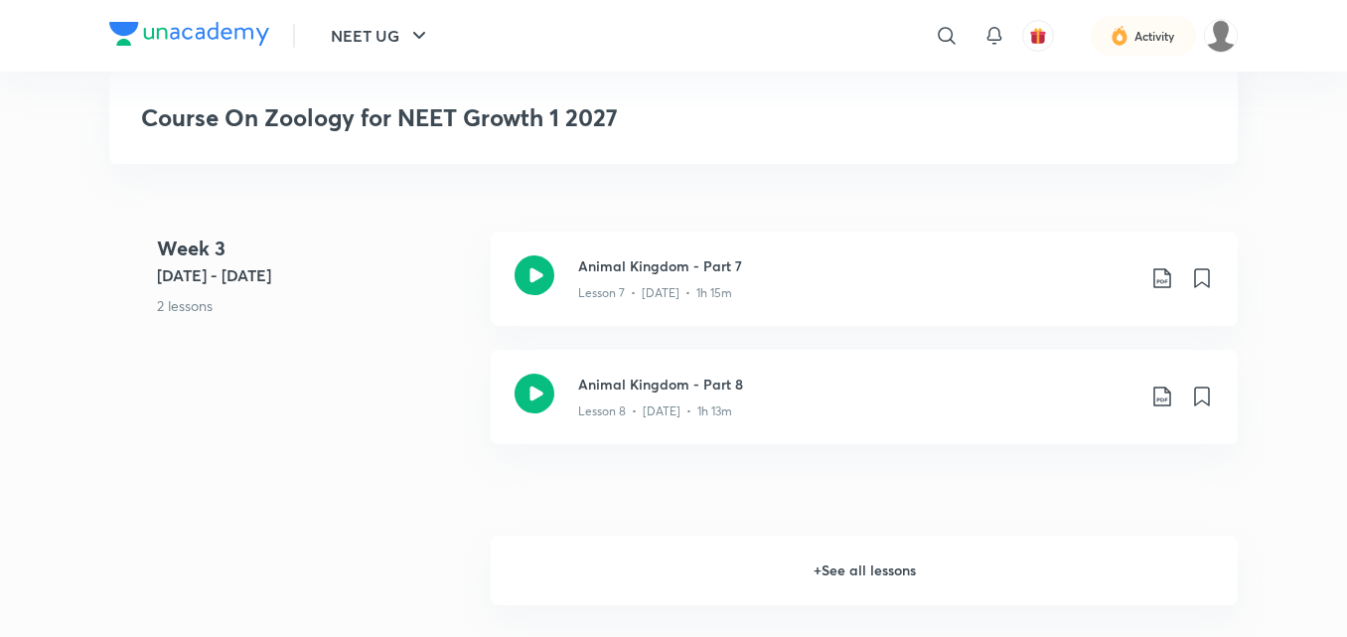
click at [859, 570] on h6 "+ See all lessons" at bounding box center [864, 570] width 747 height 70
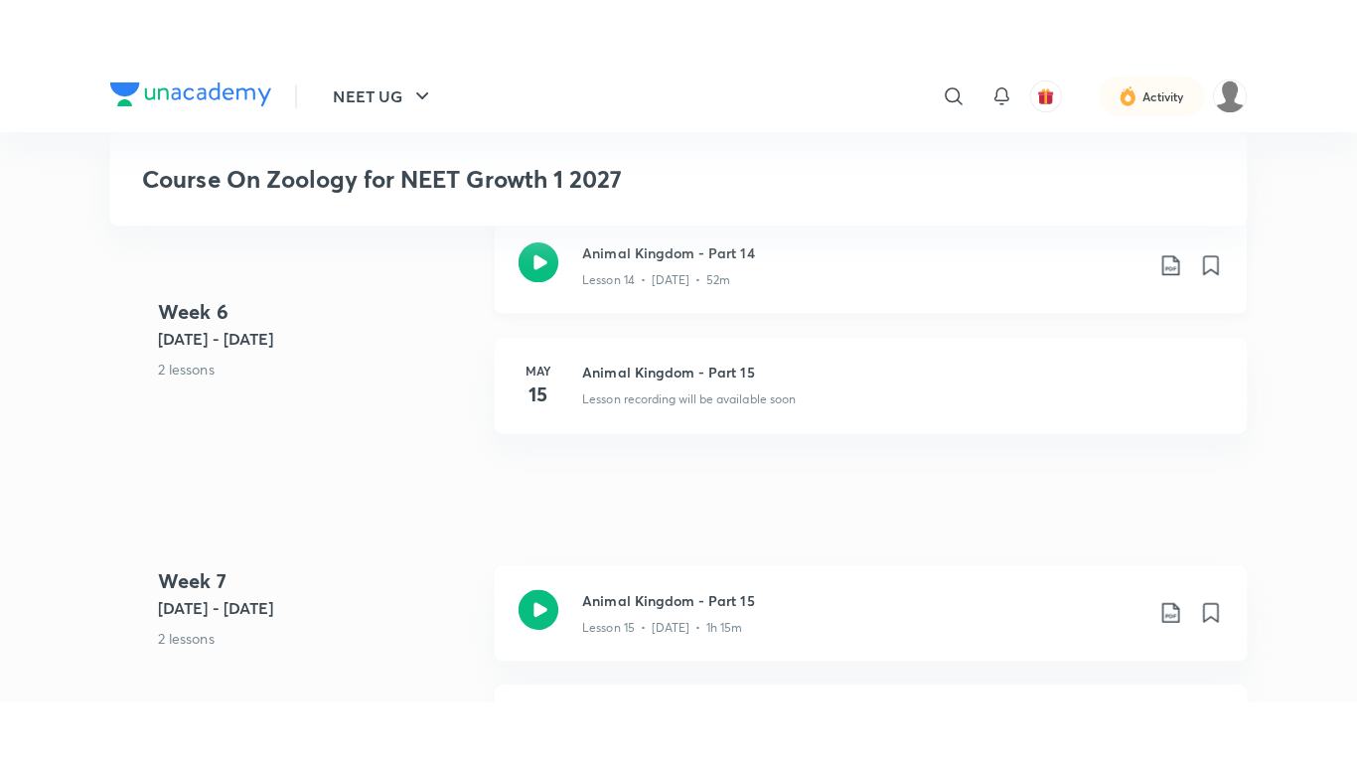
scroll to position [2928, 0]
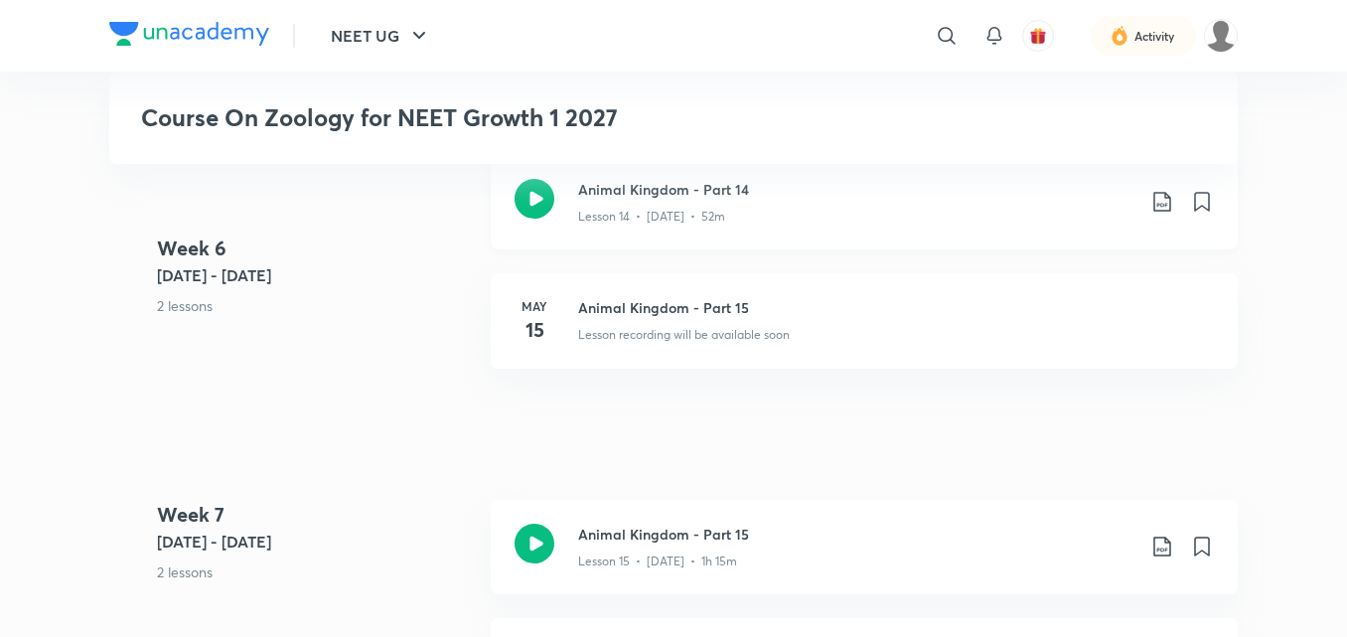
click at [541, 199] on icon at bounding box center [535, 199] width 40 height 40
